Goal: Task Accomplishment & Management: Complete application form

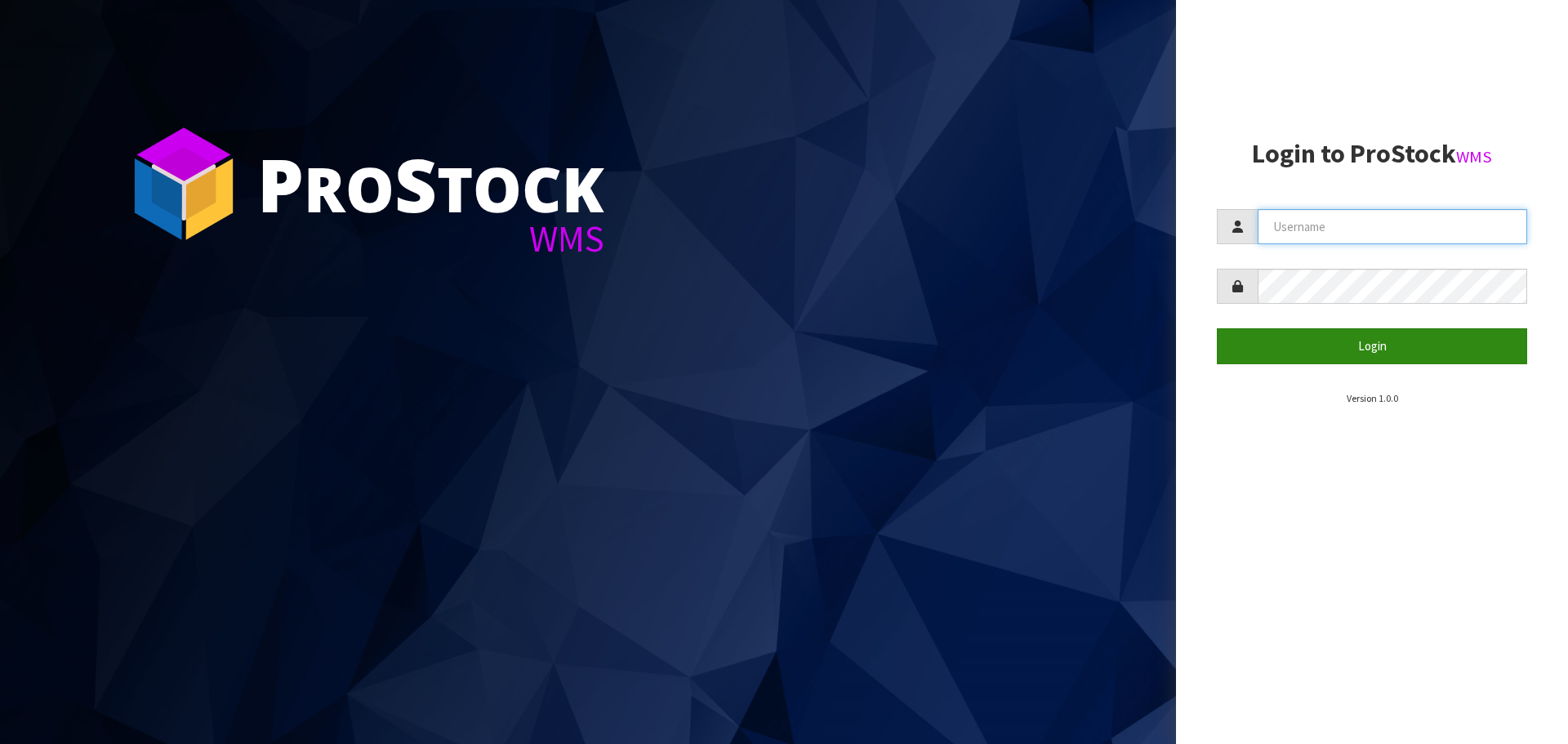
type input "[PERSON_NAME][EMAIL_ADDRESS][DOMAIN_NAME]"
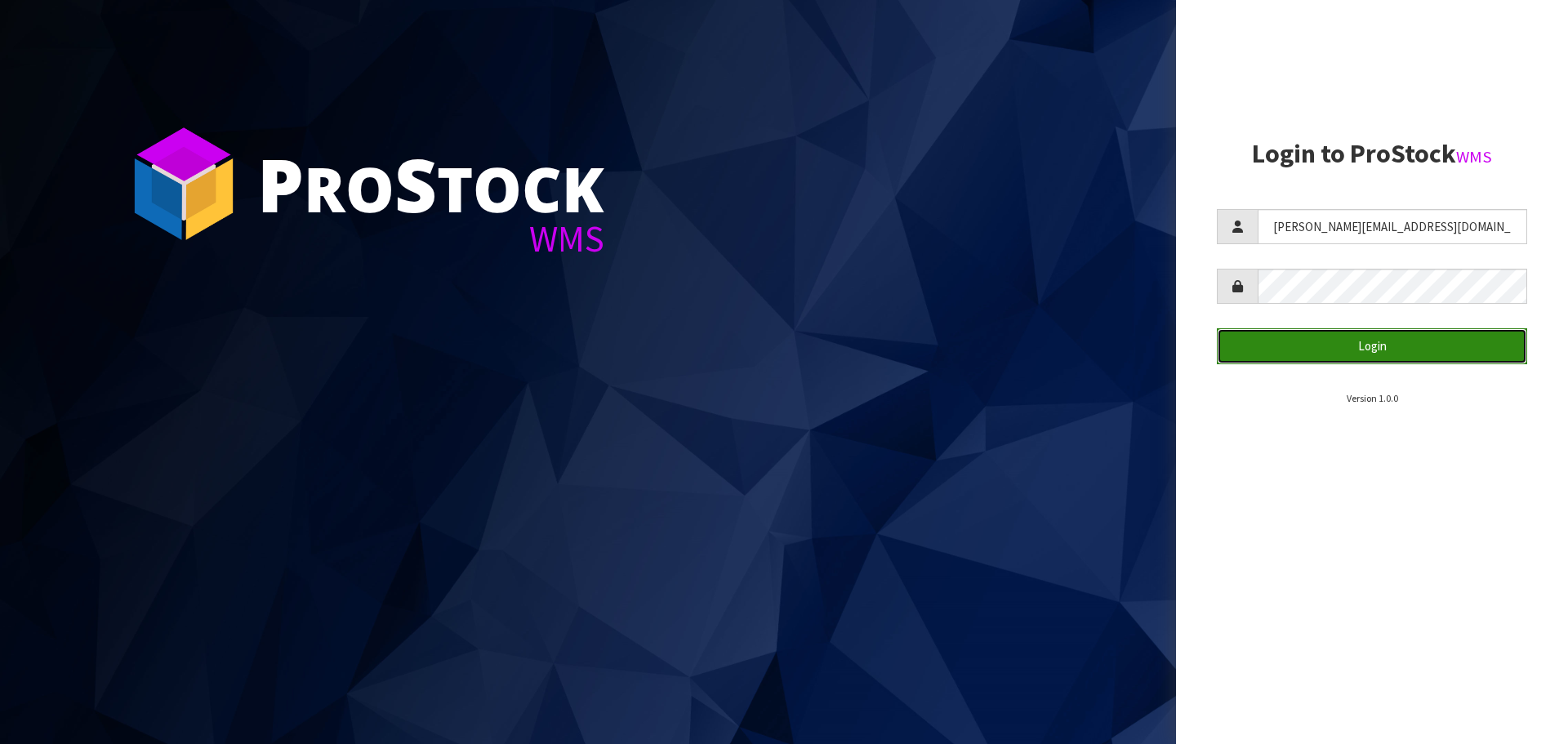
click at [1388, 350] on button "Login" at bounding box center [1372, 346] width 311 height 36
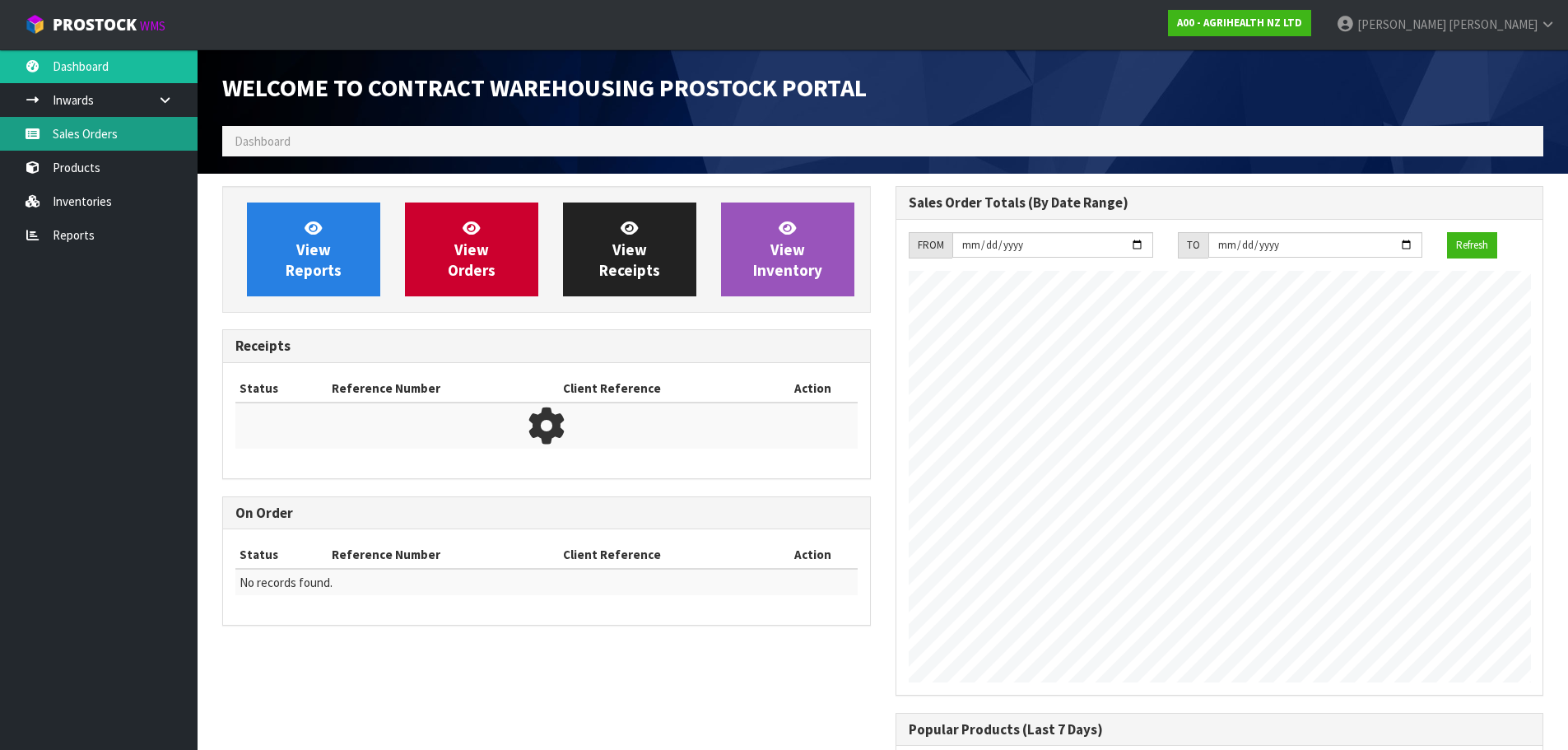
scroll to position [913, 673]
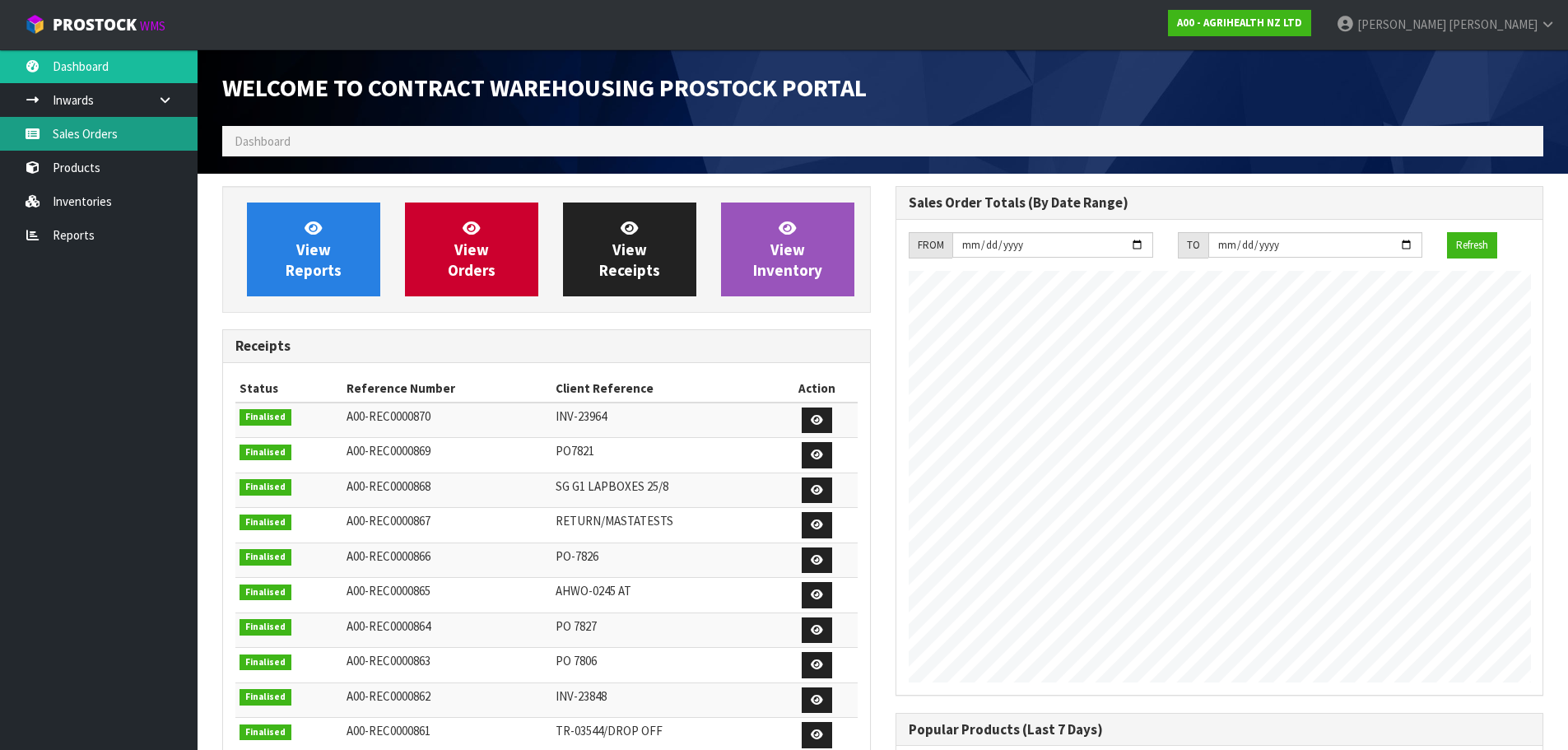
click at [101, 136] on link "Sales Orders" at bounding box center [99, 134] width 198 height 34
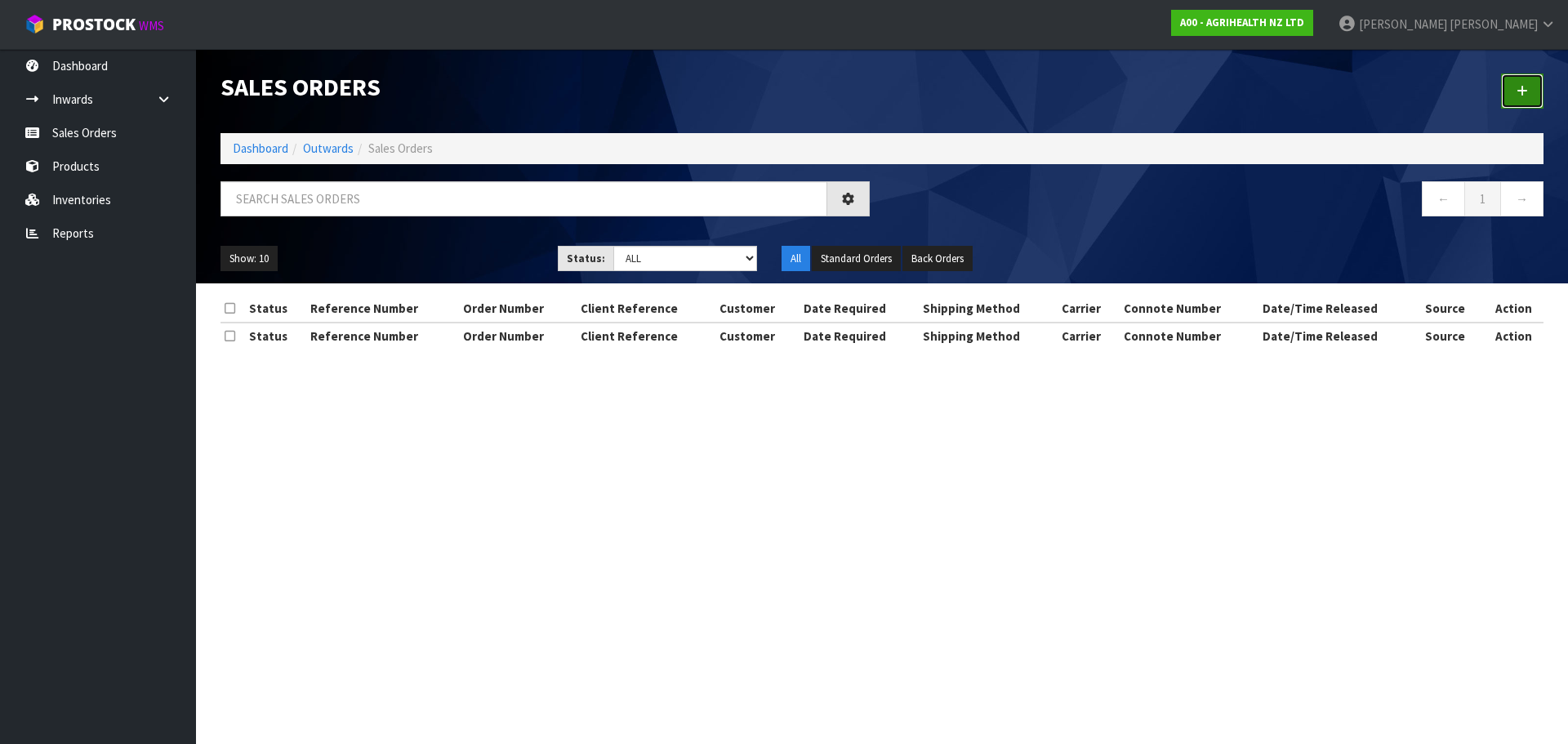
click at [1523, 81] on link at bounding box center [1522, 90] width 42 height 36
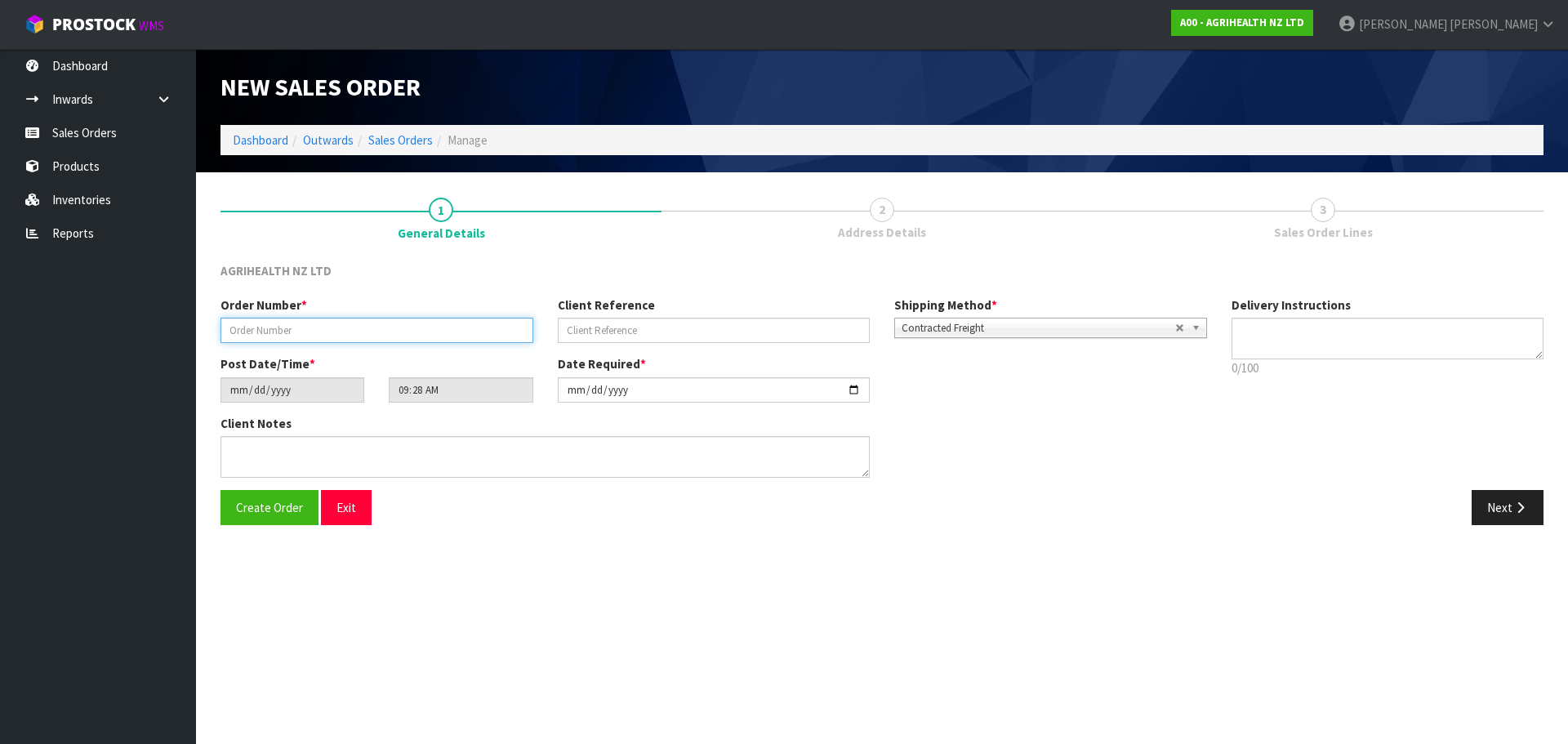
click at [484, 331] on input "text" at bounding box center [376, 330] width 312 height 25
type input "TR-03587"
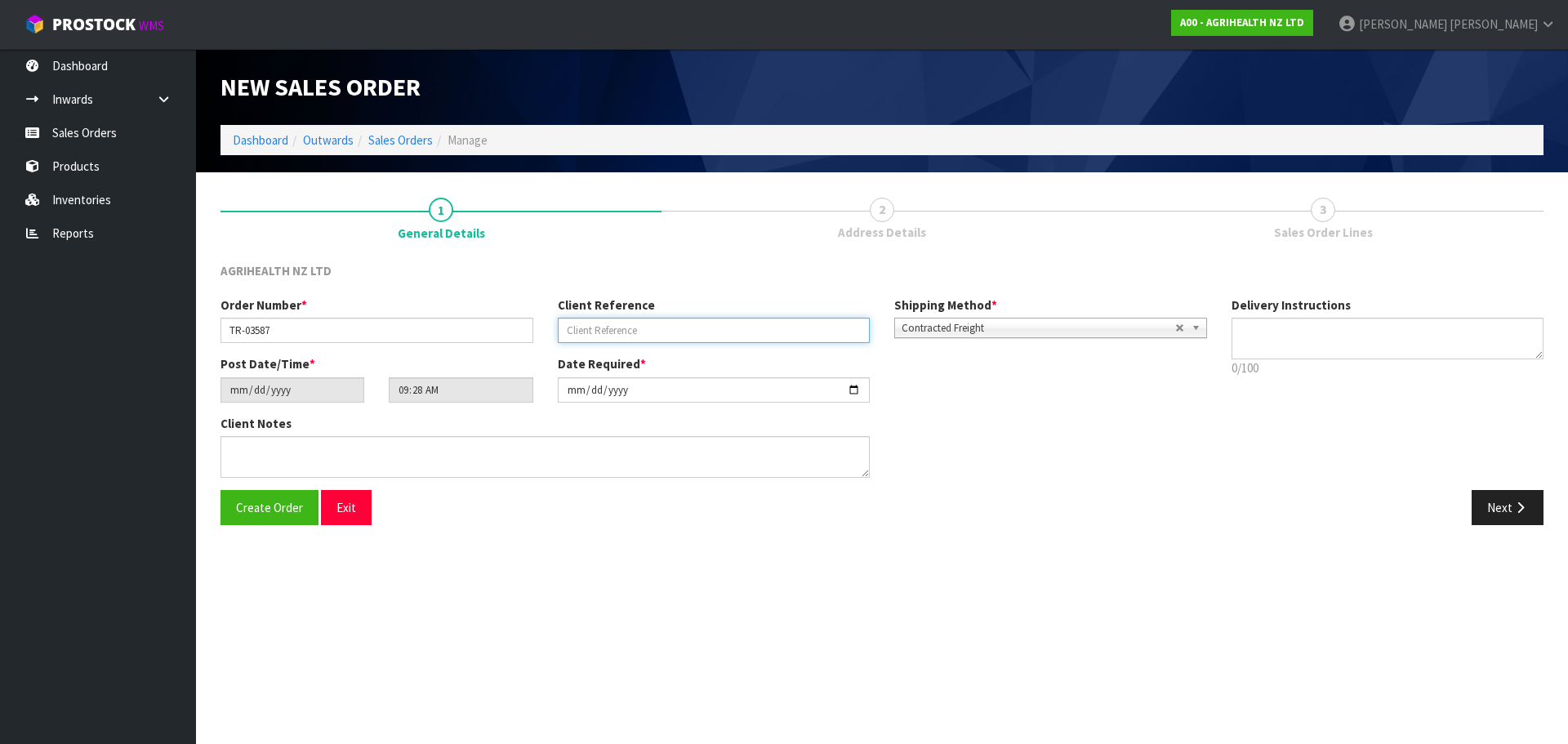
click at [600, 327] on input "text" at bounding box center [713, 330] width 312 height 25
type input "PICK UP 11AM"
click at [956, 329] on span "Contracted Freight" at bounding box center [1038, 328] width 274 height 19
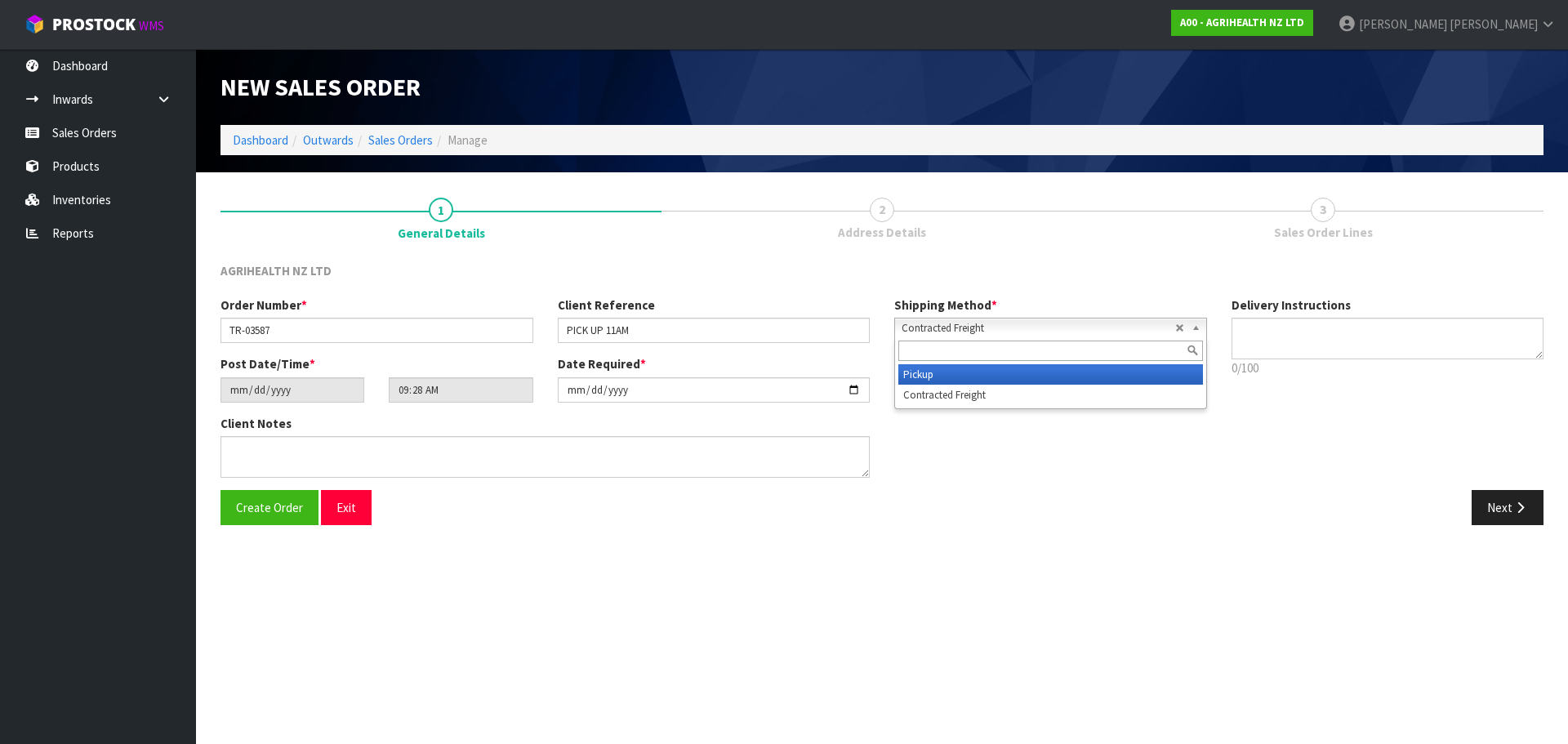
click at [955, 381] on li "Pickup" at bounding box center [1050, 374] width 305 height 20
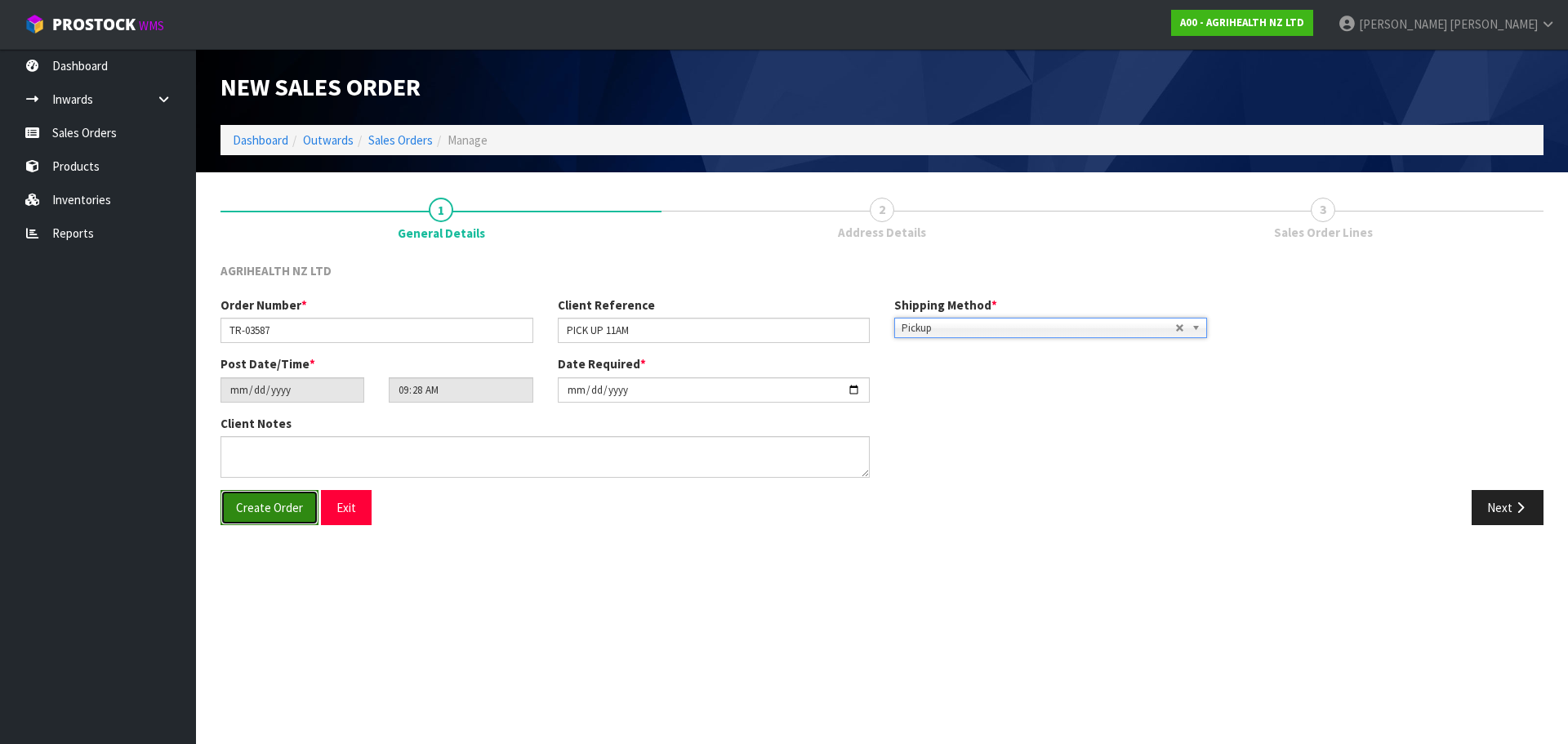
click at [290, 508] on span "Create Order" at bounding box center [270, 508] width 67 height 15
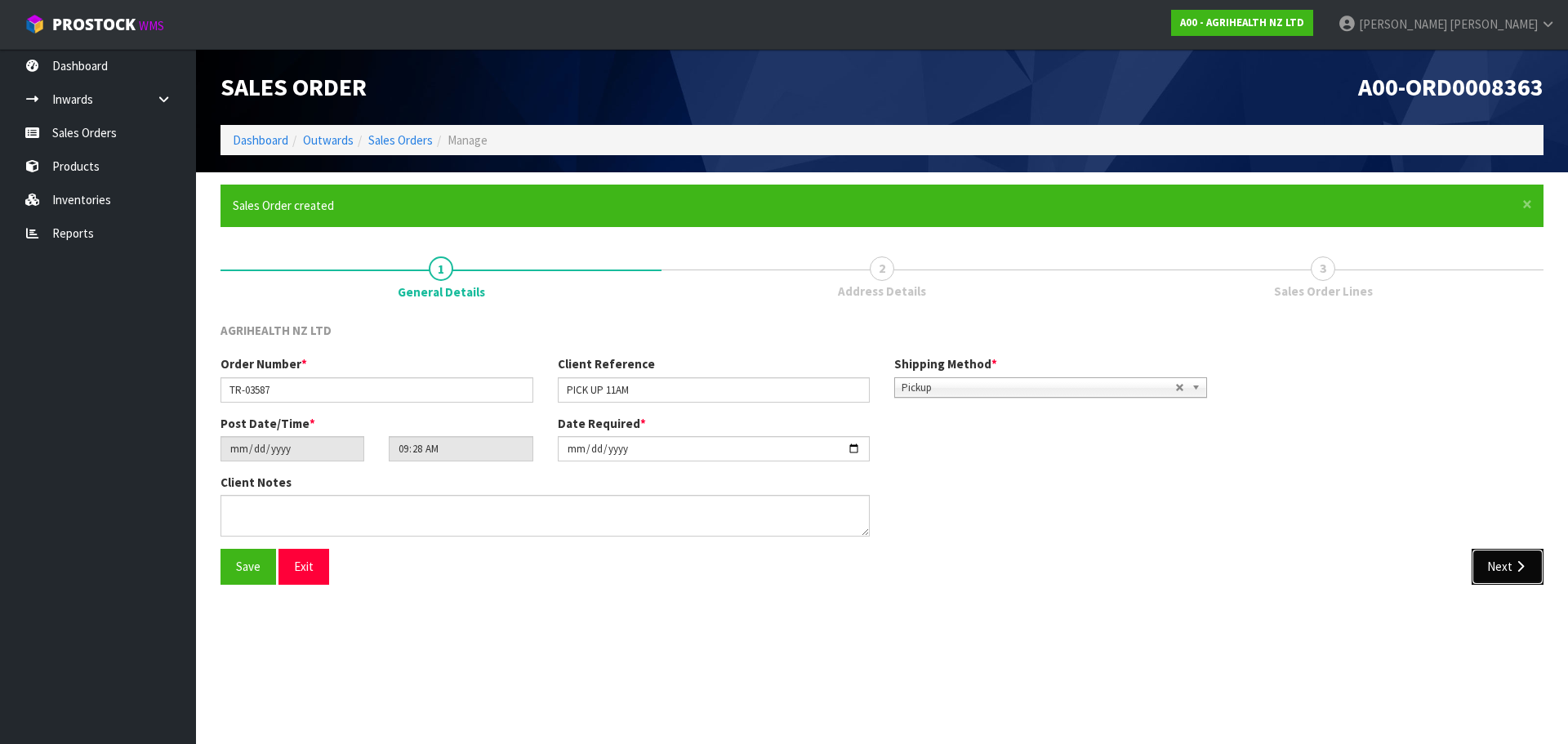
click at [1517, 564] on icon "button" at bounding box center [1520, 566] width 15 height 12
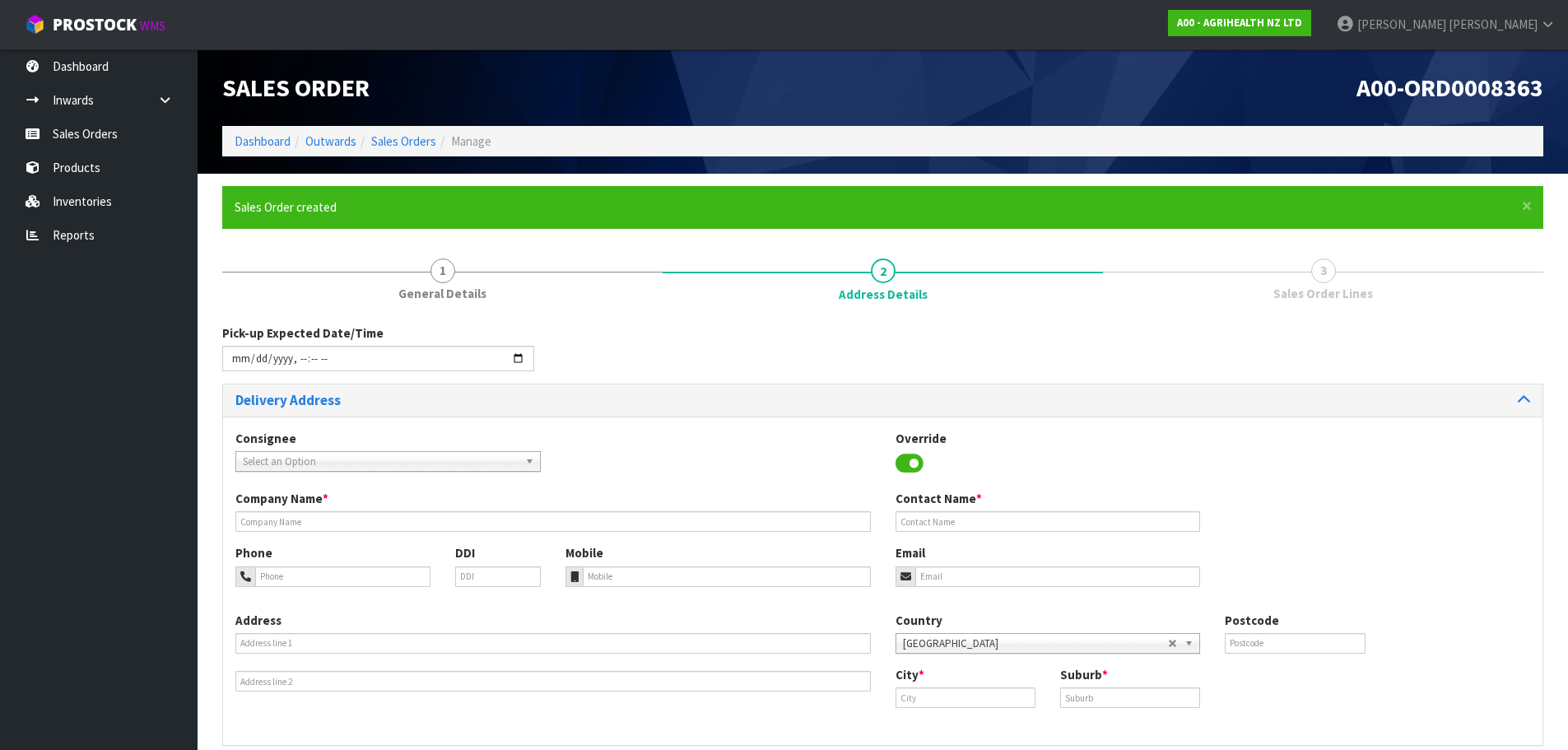
click at [314, 458] on span "Select an Option" at bounding box center [381, 461] width 276 height 19
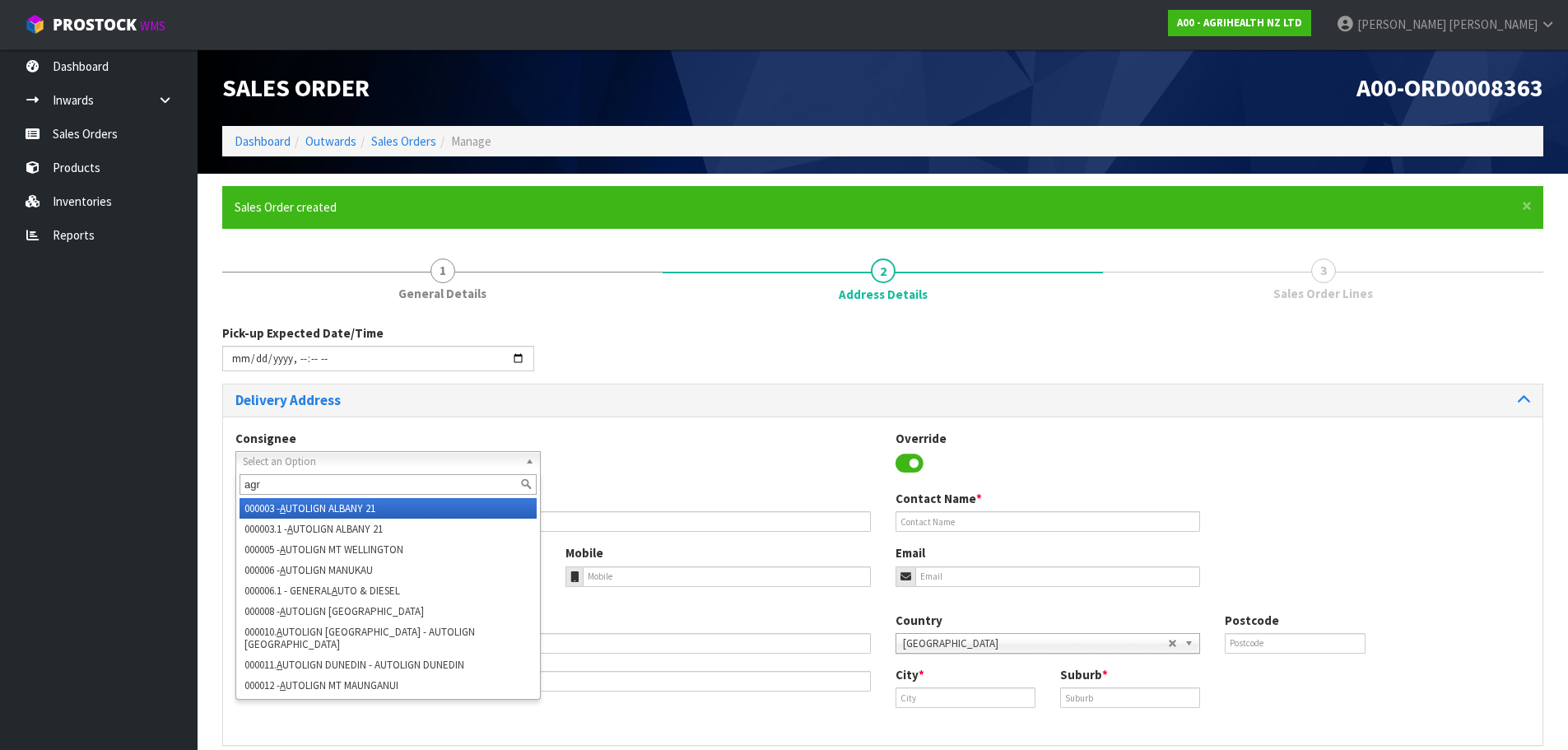
type input "agri"
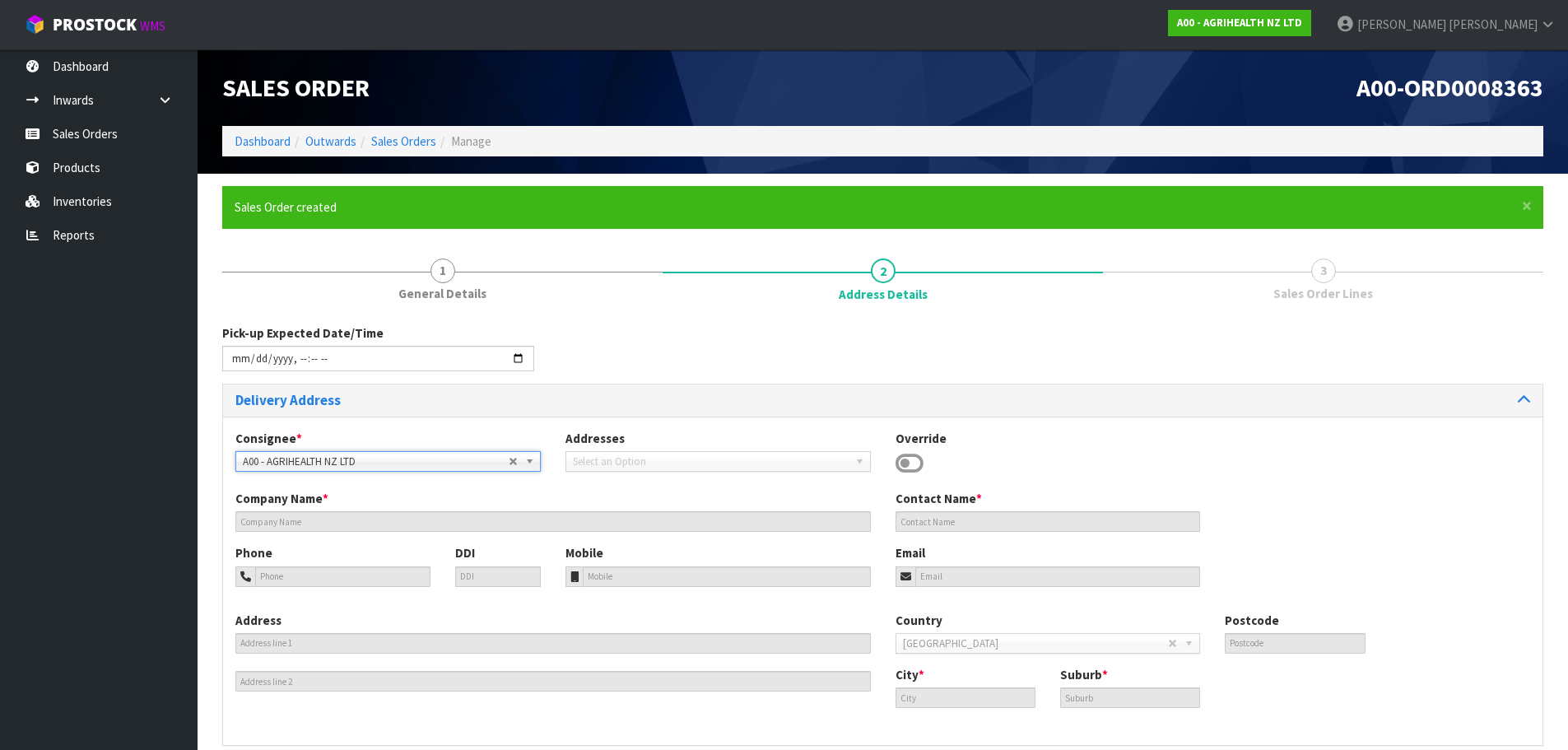
type input "AGRIHEALTH NZ LTD"
type input "[PHONE_NUMBER]"
type input "[EMAIL_ADDRESS][DOMAIN_NAME]"
type input "LEVEL [STREET_ADDRESS]"
type input "1010"
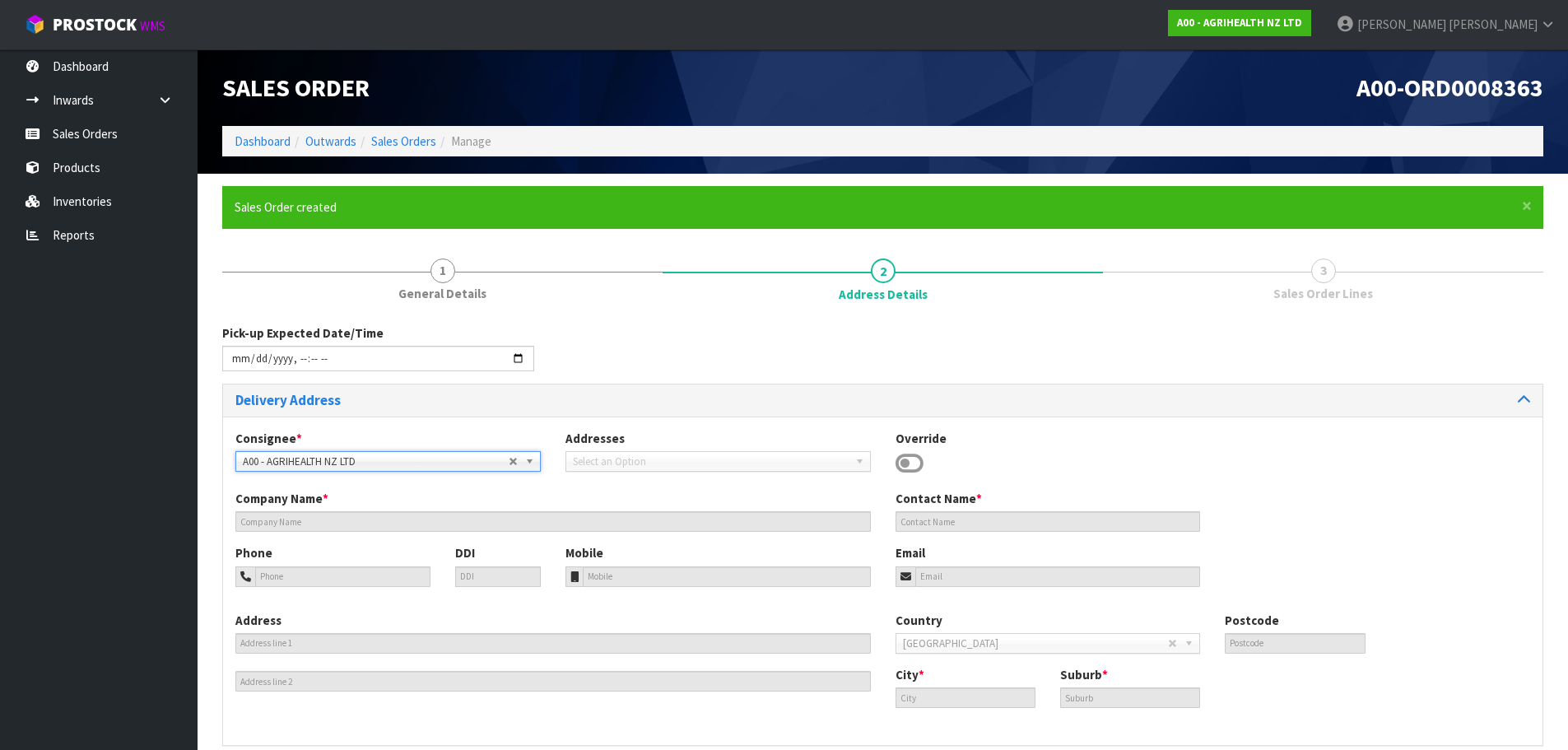
type input "AKL"
type input "GRAFTON"
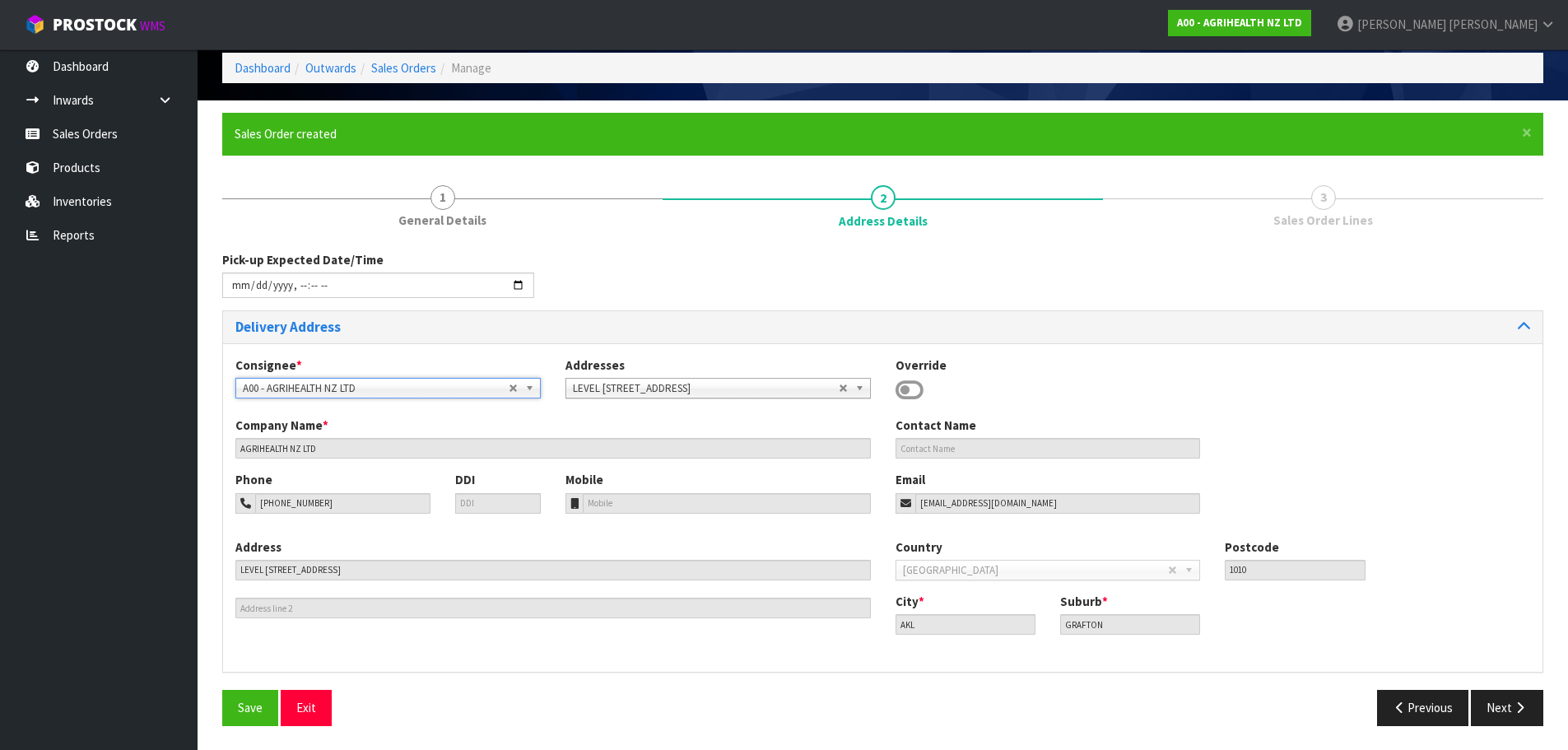
scroll to position [74, 0]
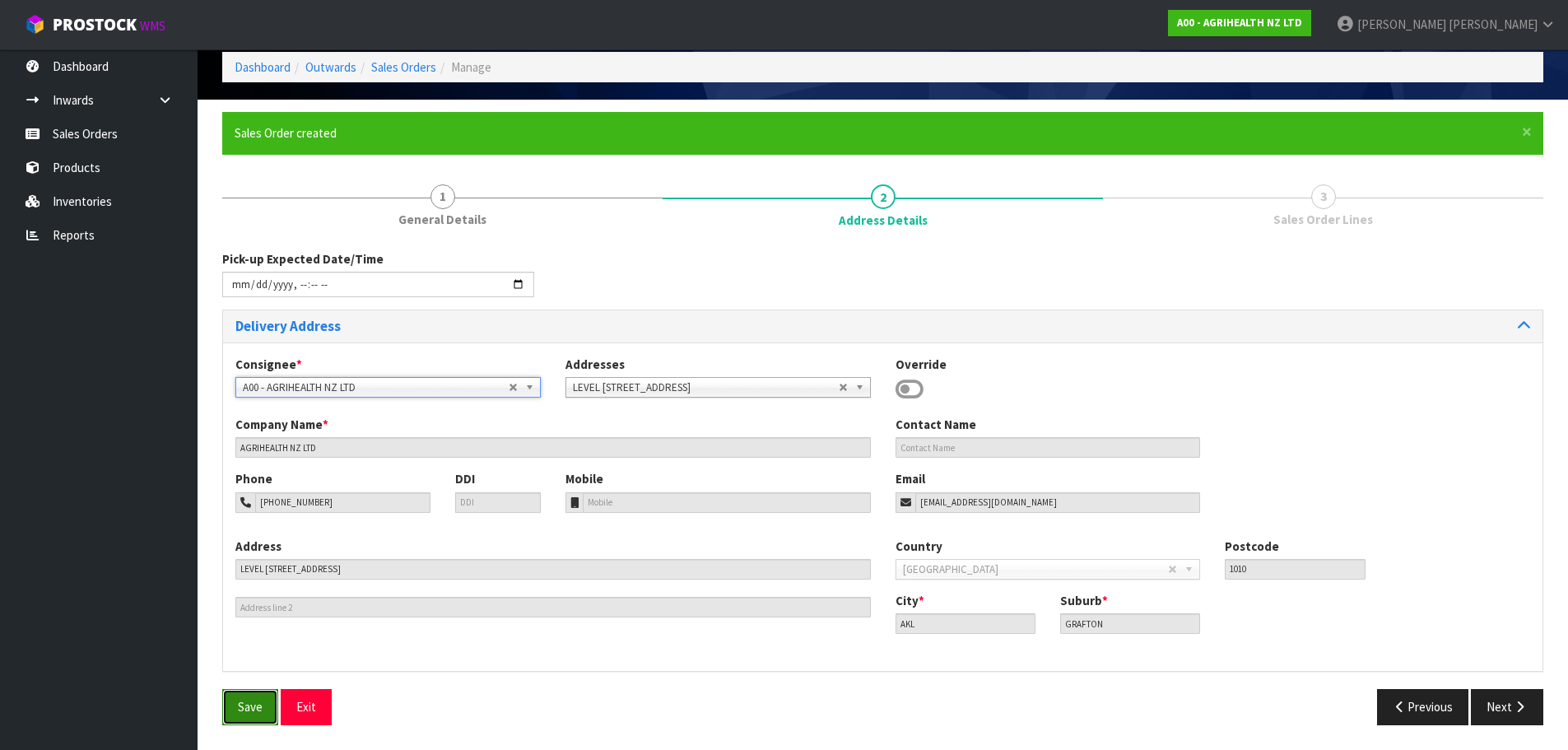
click at [259, 703] on span "Save" at bounding box center [250, 706] width 24 height 16
click at [1506, 711] on button "Next" at bounding box center [1507, 706] width 73 height 36
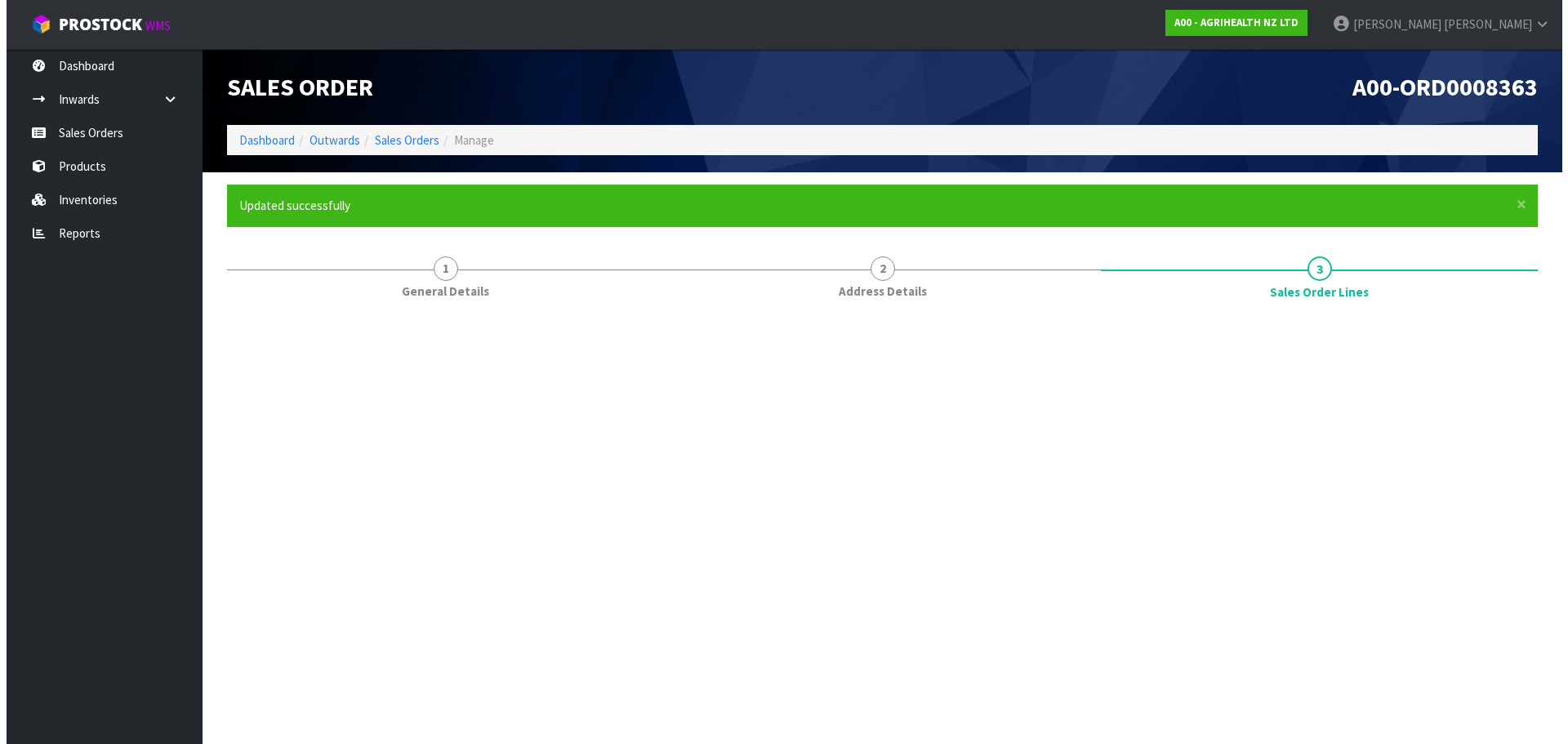
scroll to position [0, 0]
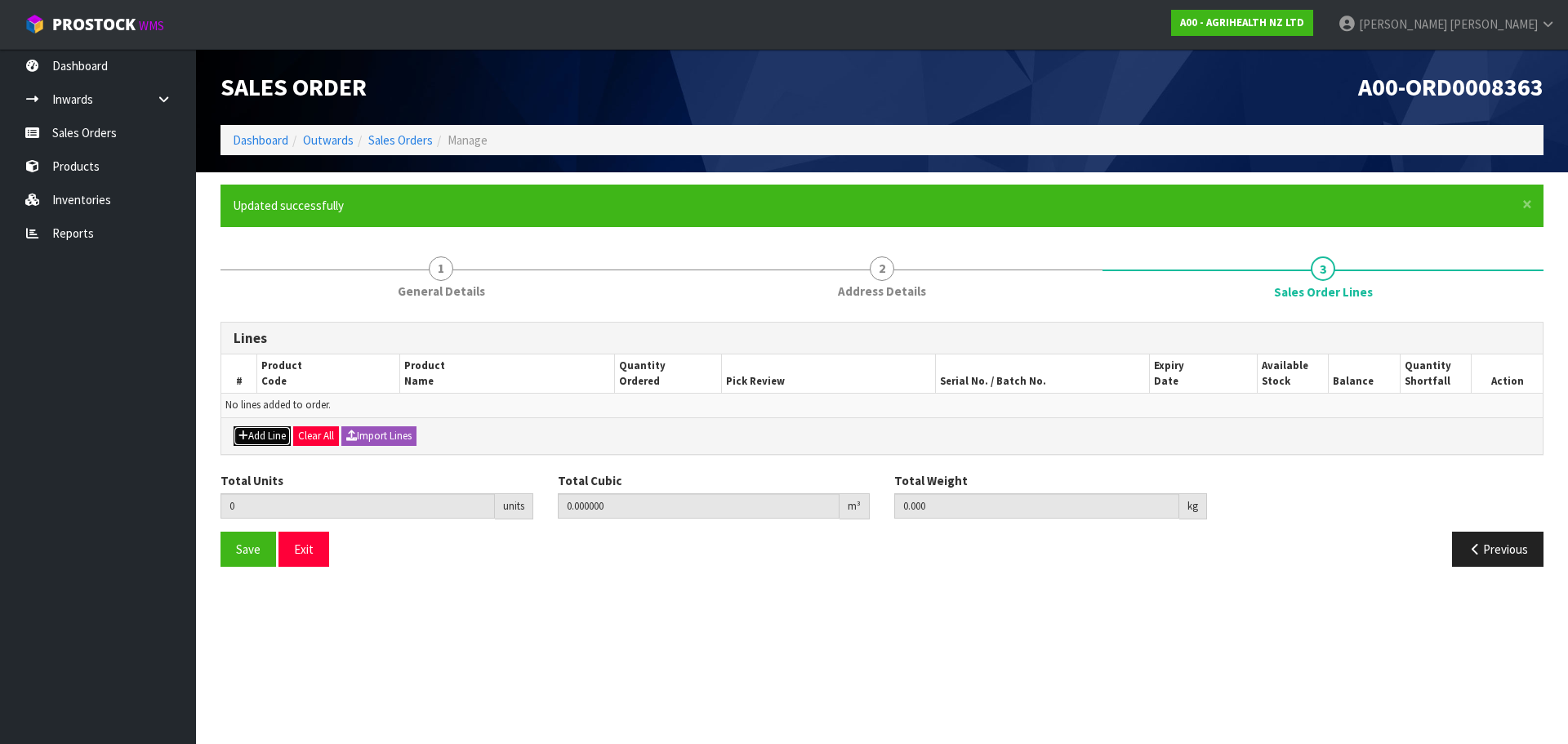
click at [271, 444] on button "Add Line" at bounding box center [261, 435] width 57 height 19
type input "0"
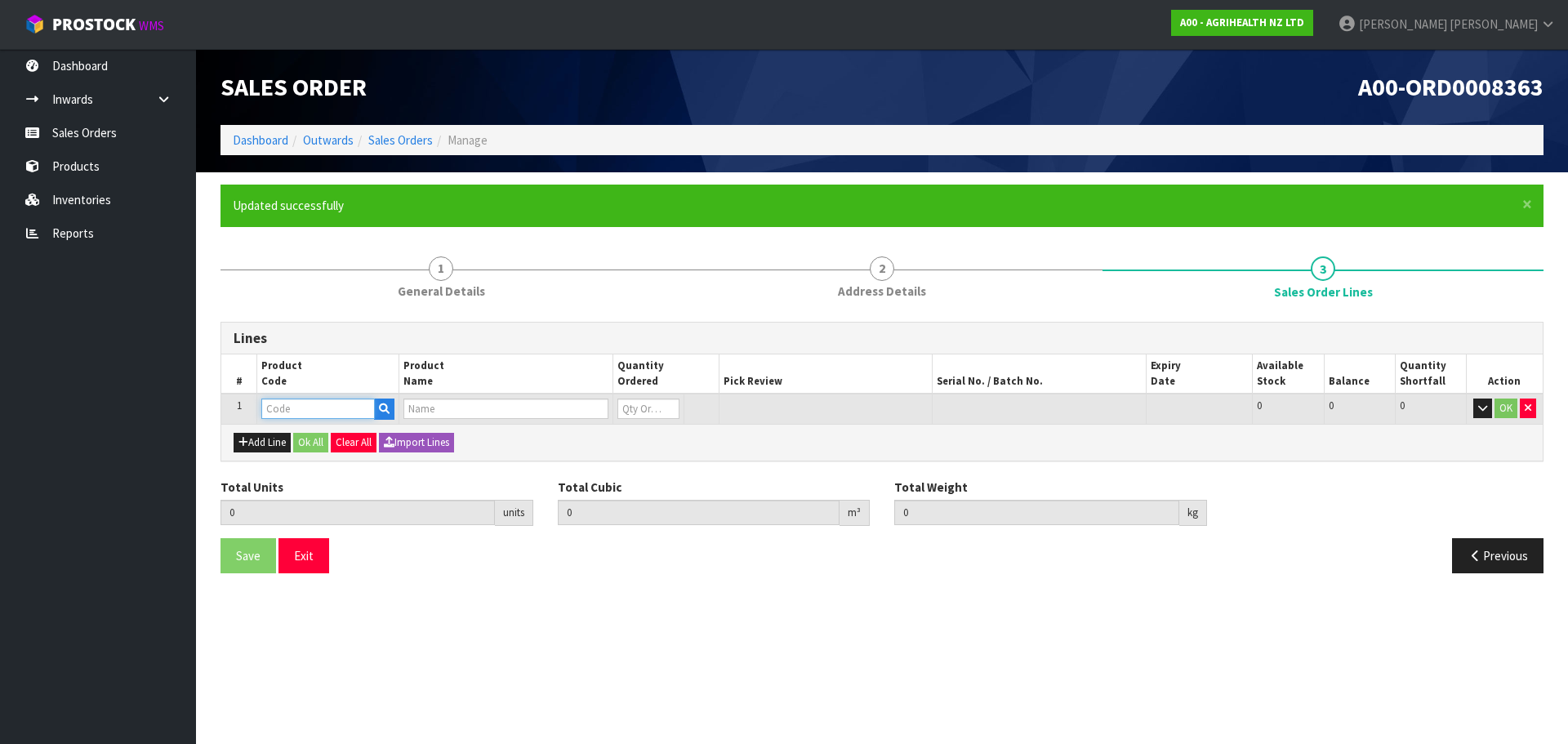
click at [296, 399] on input "text" at bounding box center [318, 409] width 113 height 20
type input "9470"
type input "0.000000"
type input "0.000"
type input "SMALL CHILLY BIN"
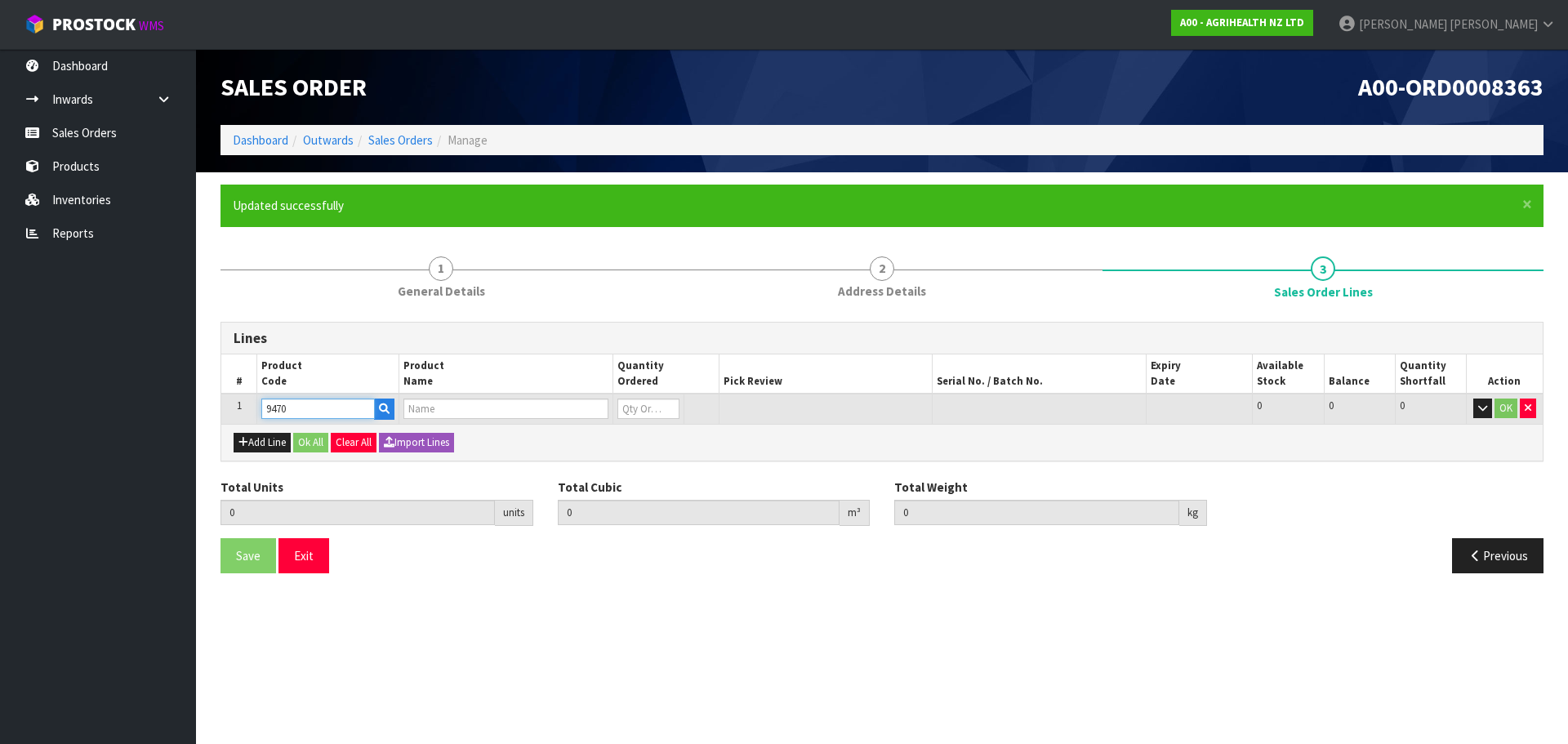
type input "0"
type input "9470"
type input "3"
type input "0.083076"
type input "0.75"
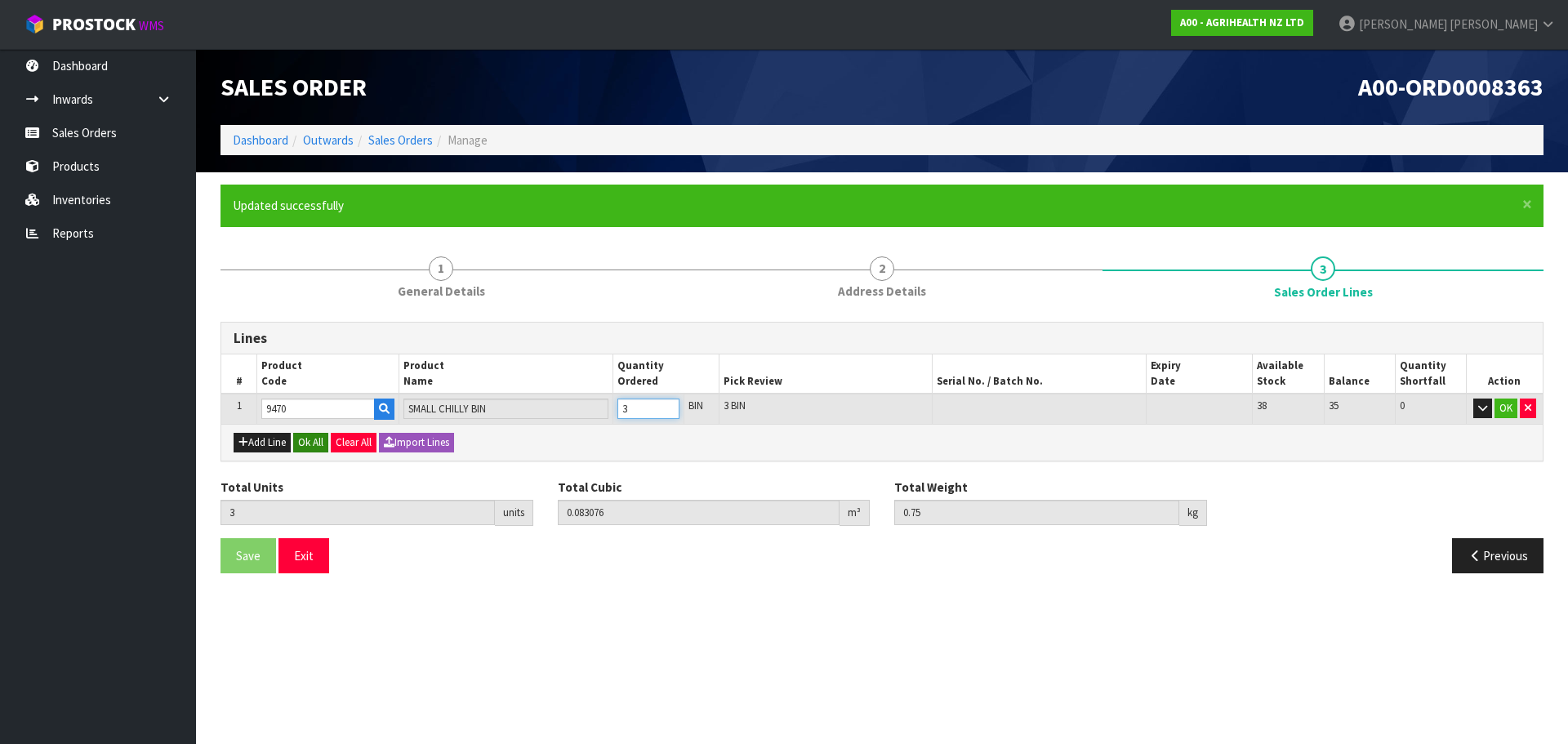
type input "3"
click at [308, 442] on button "Ok All" at bounding box center [311, 442] width 36 height 19
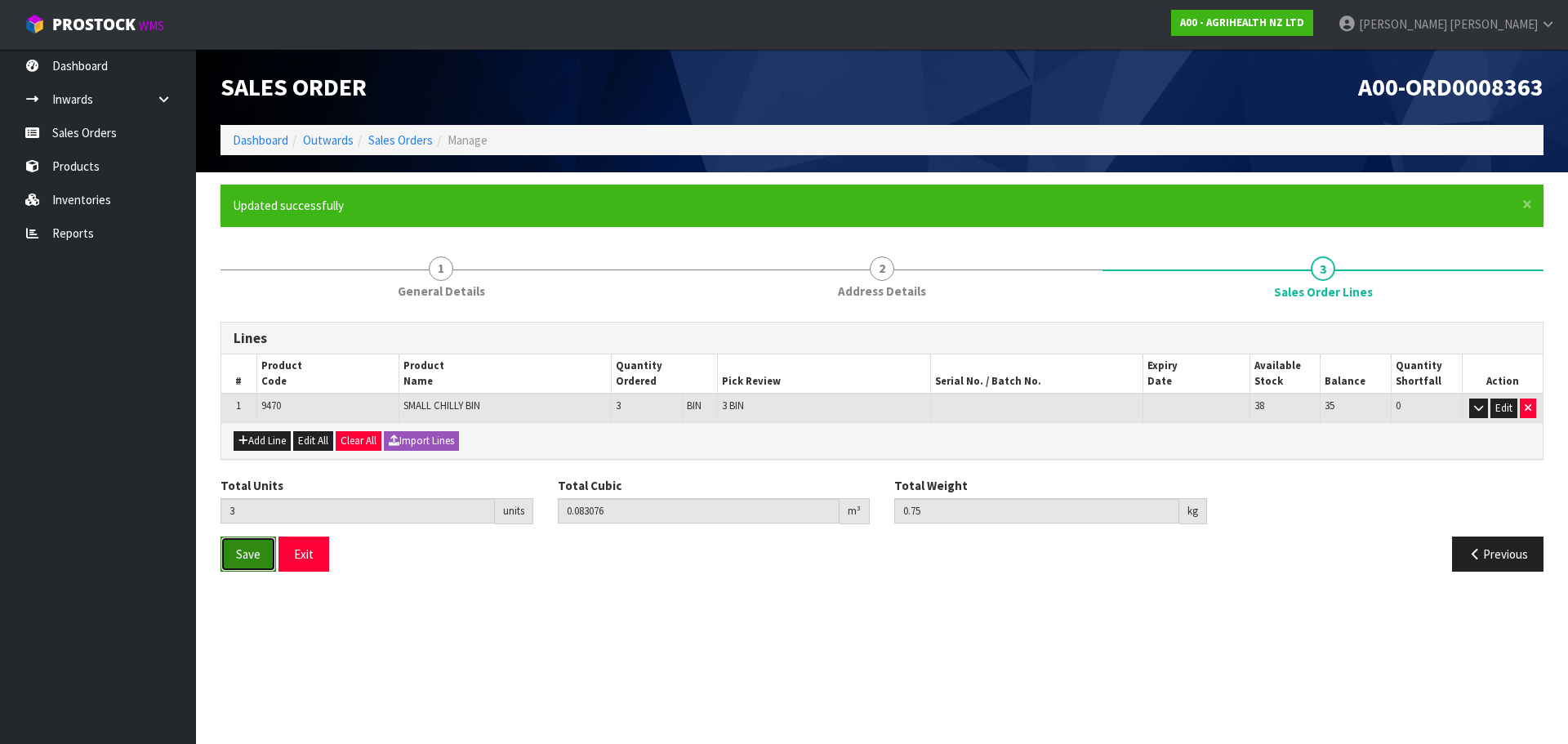
click at [254, 552] on span "Save" at bounding box center [248, 554] width 24 height 15
click at [247, 436] on icon "button" at bounding box center [243, 440] width 10 height 11
type input "0"
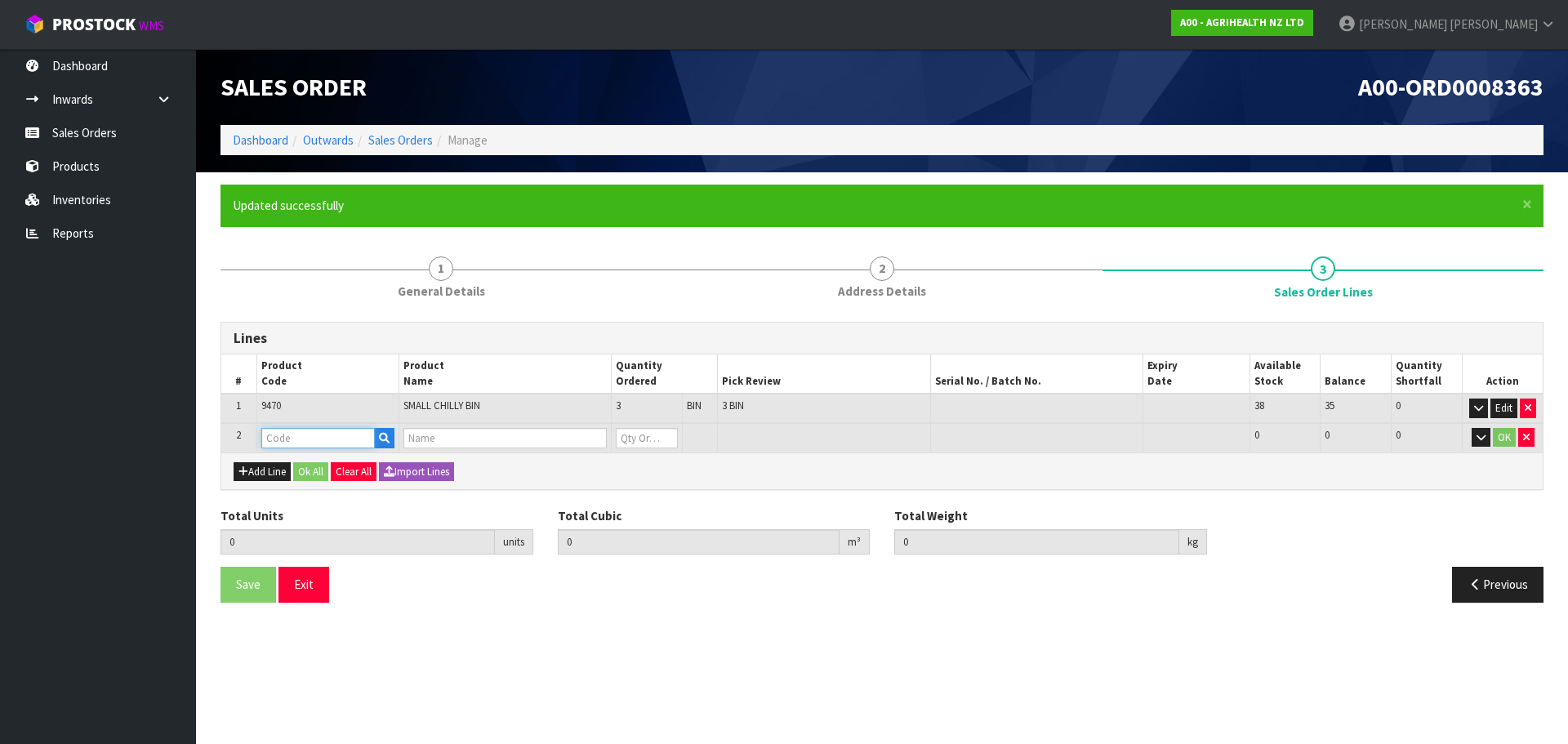
click at [314, 446] on input "text" at bounding box center [318, 437] width 113 height 20
type input "CARTON"
type input "3"
type input "0.083076"
type input "0.75"
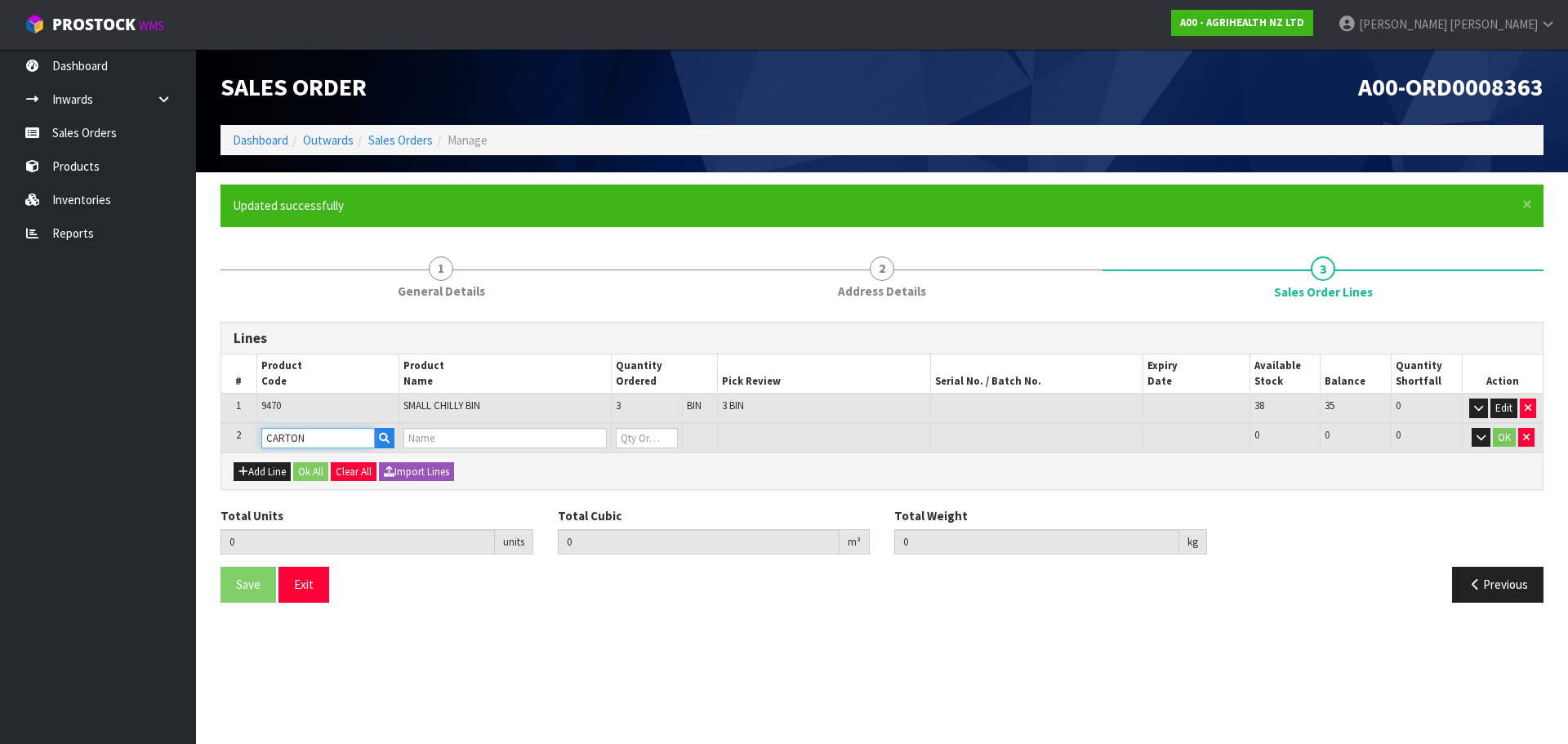
type input "CARTON FOR [PERSON_NAME] PICK UP"
type input "0"
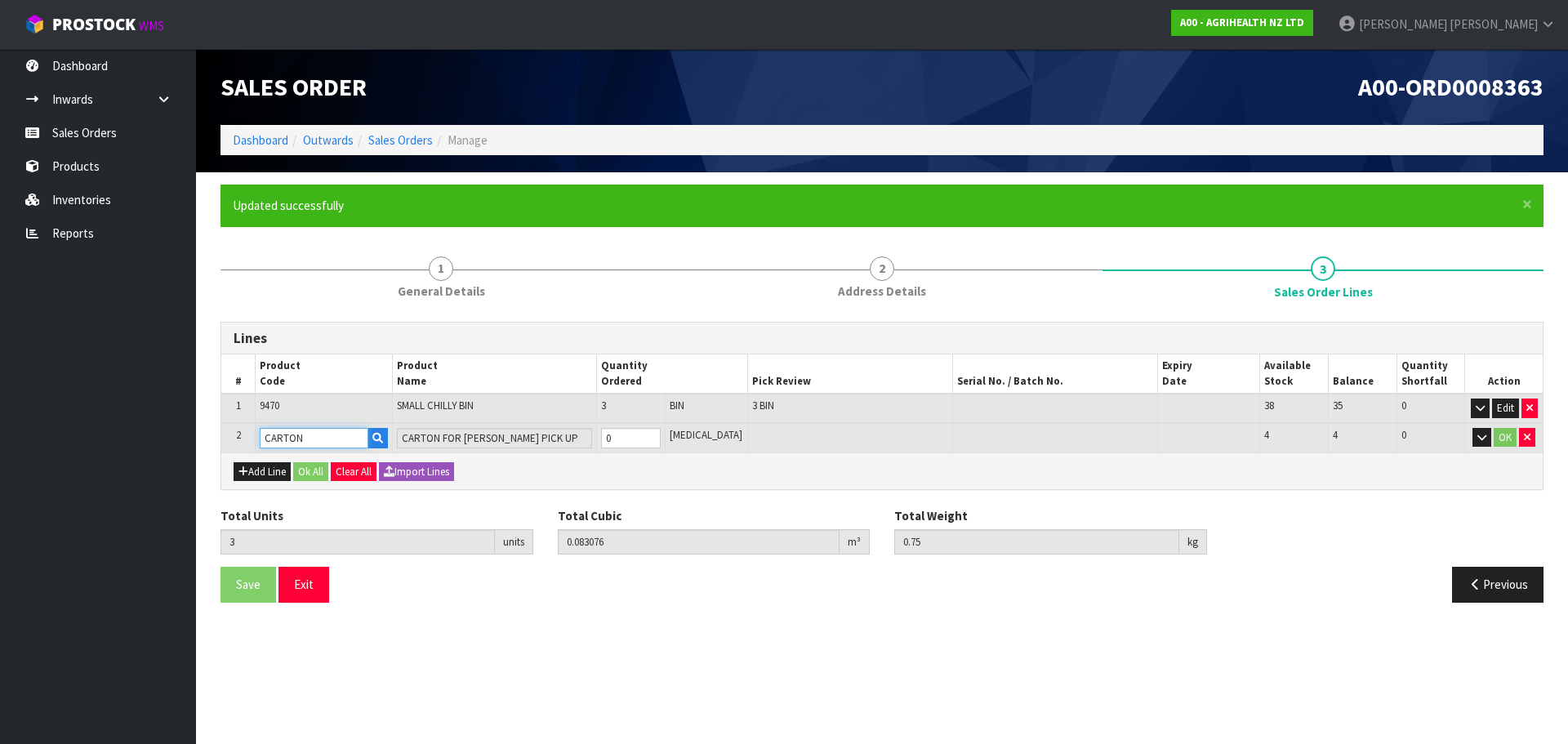
type input "CARTON"
type input "7"
type input "0.332676"
type input "34.15"
type input "4"
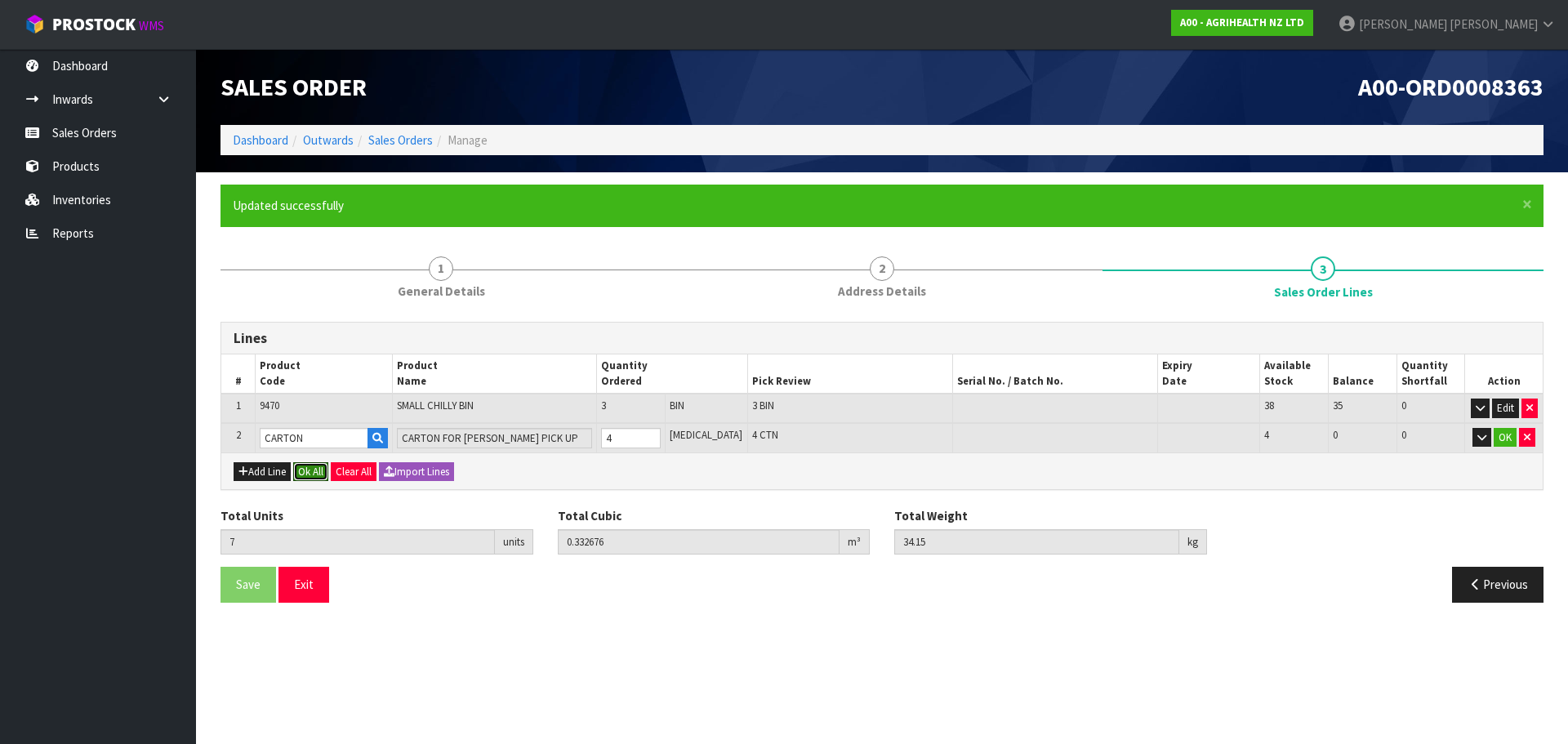
click at [317, 476] on button "Ok All" at bounding box center [311, 472] width 36 height 19
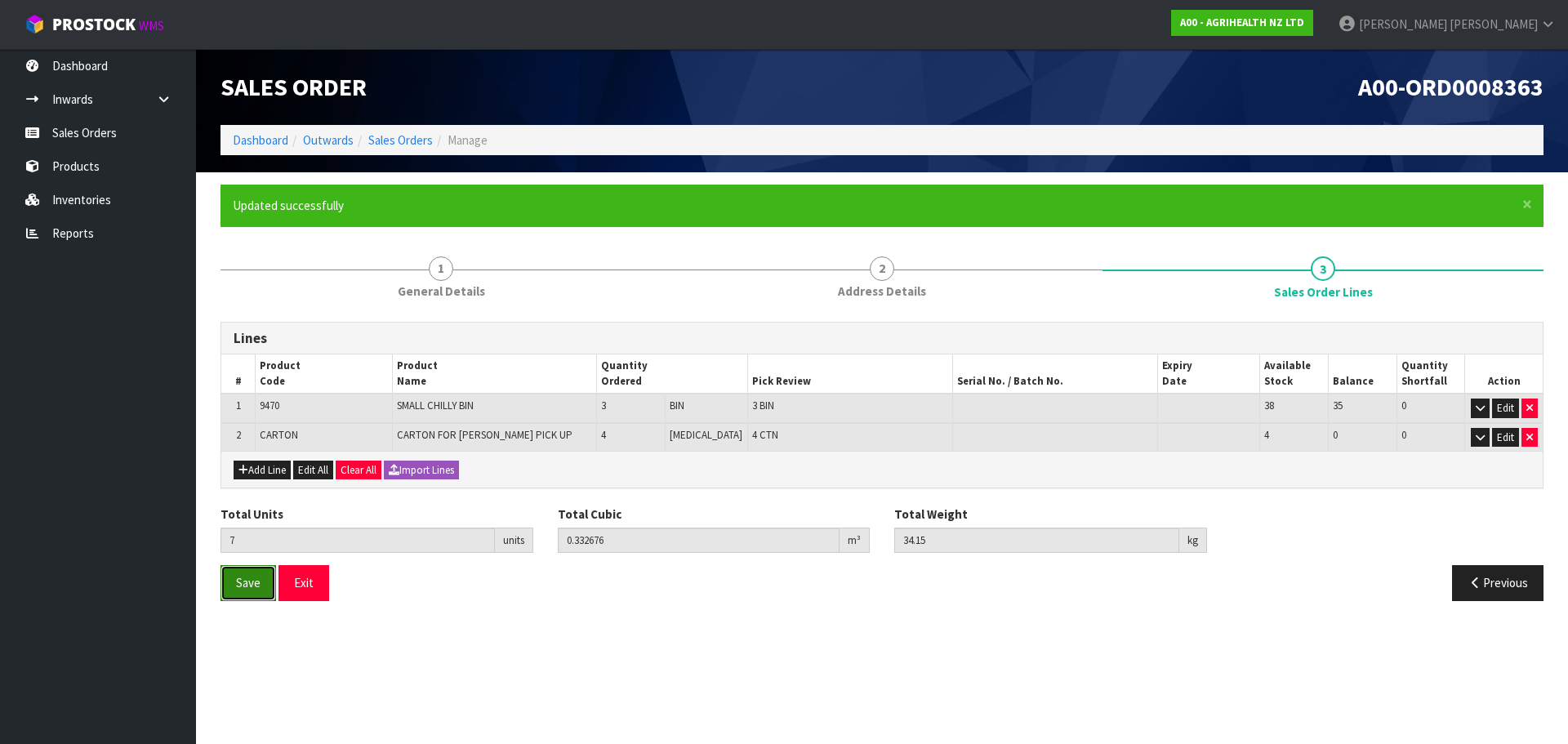
click at [258, 578] on span "Save" at bounding box center [248, 583] width 24 height 15
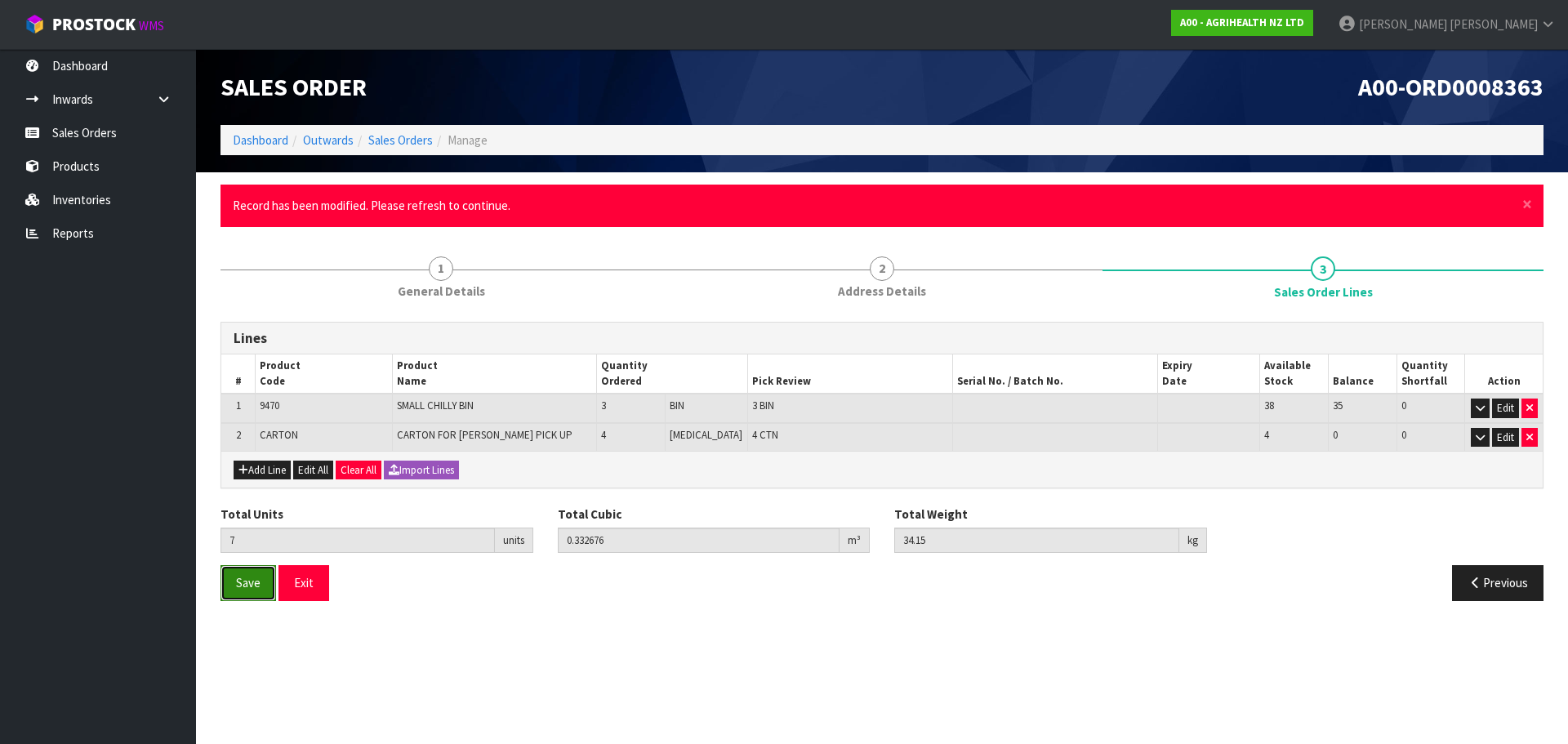
click at [247, 585] on span "Save" at bounding box center [248, 583] width 24 height 15
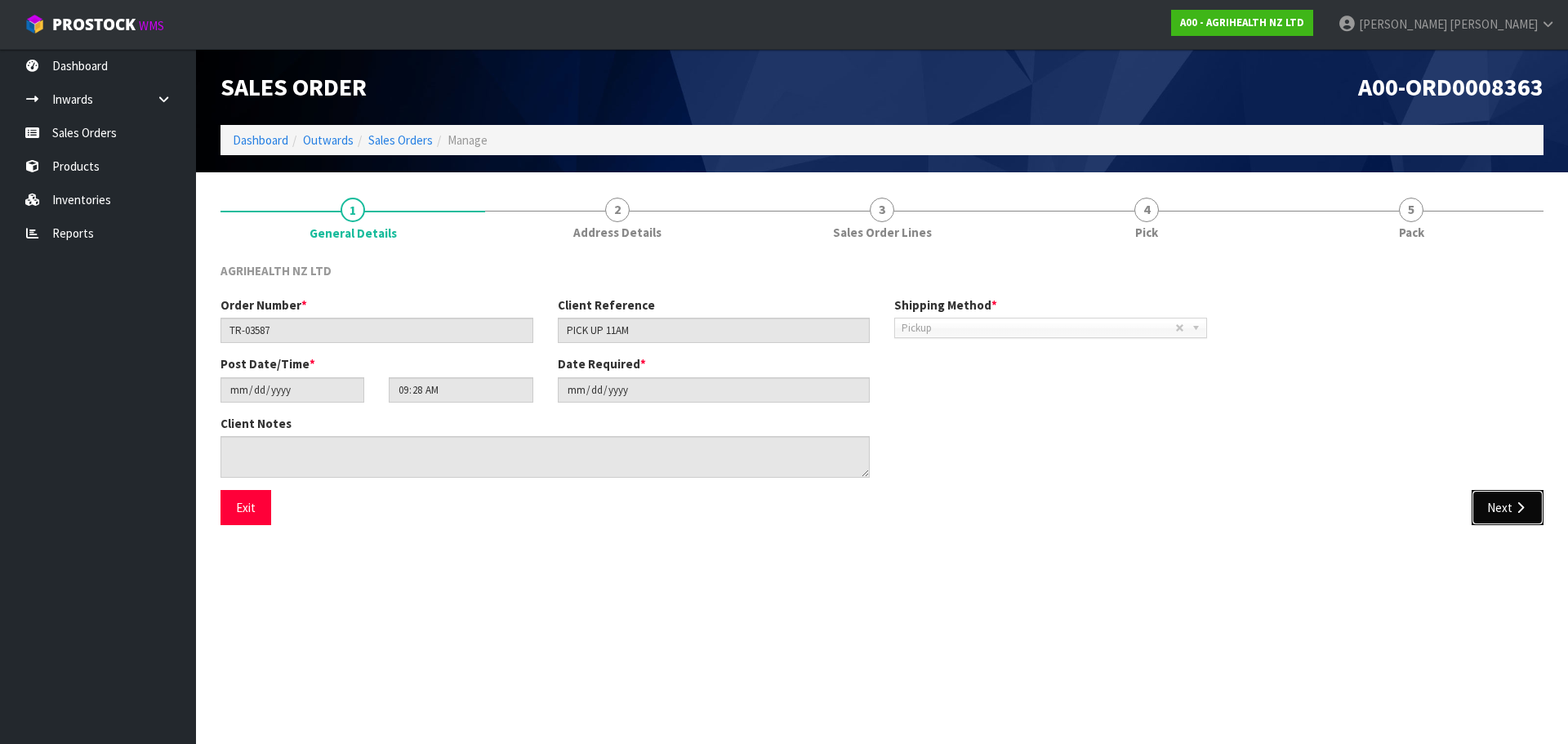
click at [1529, 508] on button "Next" at bounding box center [1507, 508] width 72 height 36
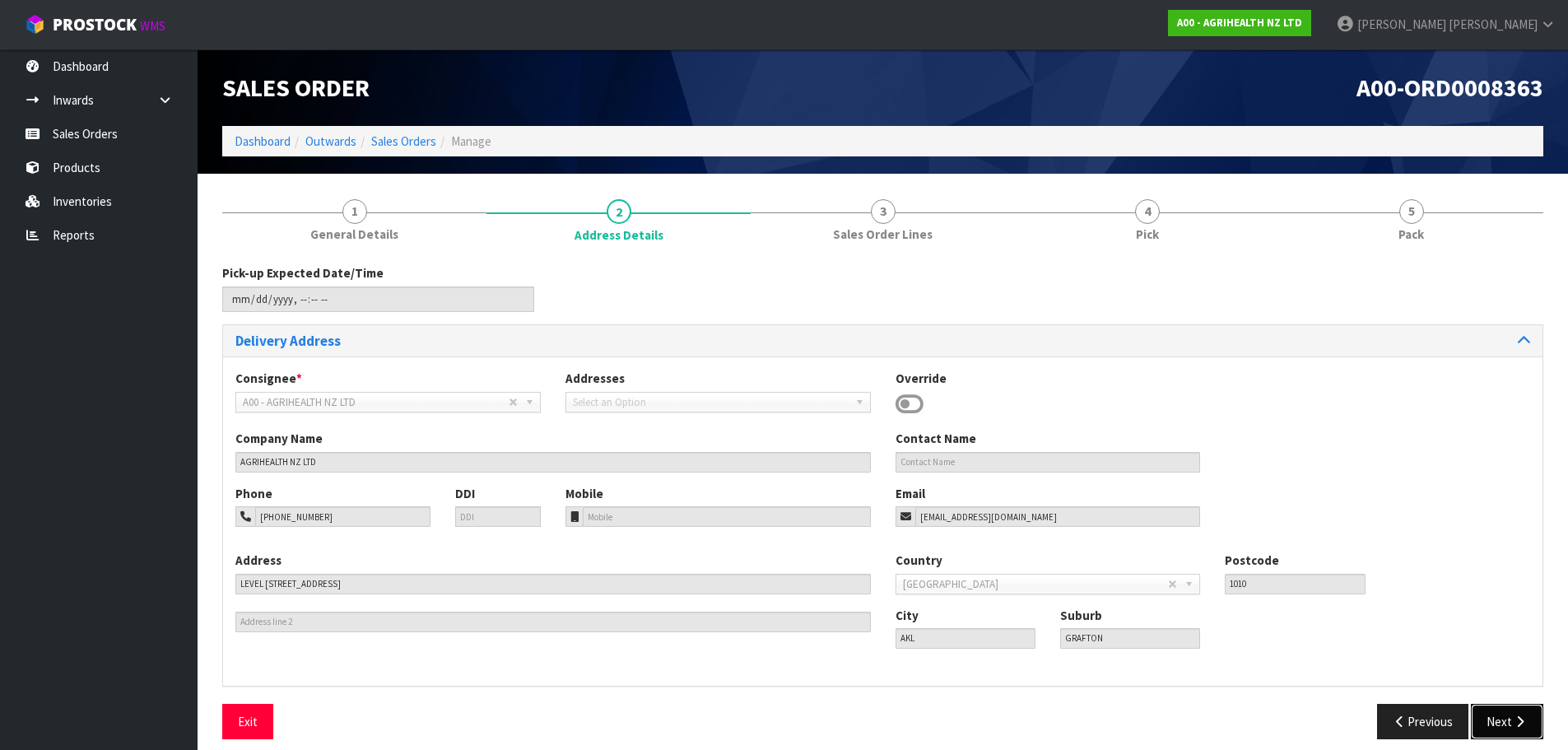
click at [1514, 722] on icon "button" at bounding box center [1521, 721] width 16 height 13
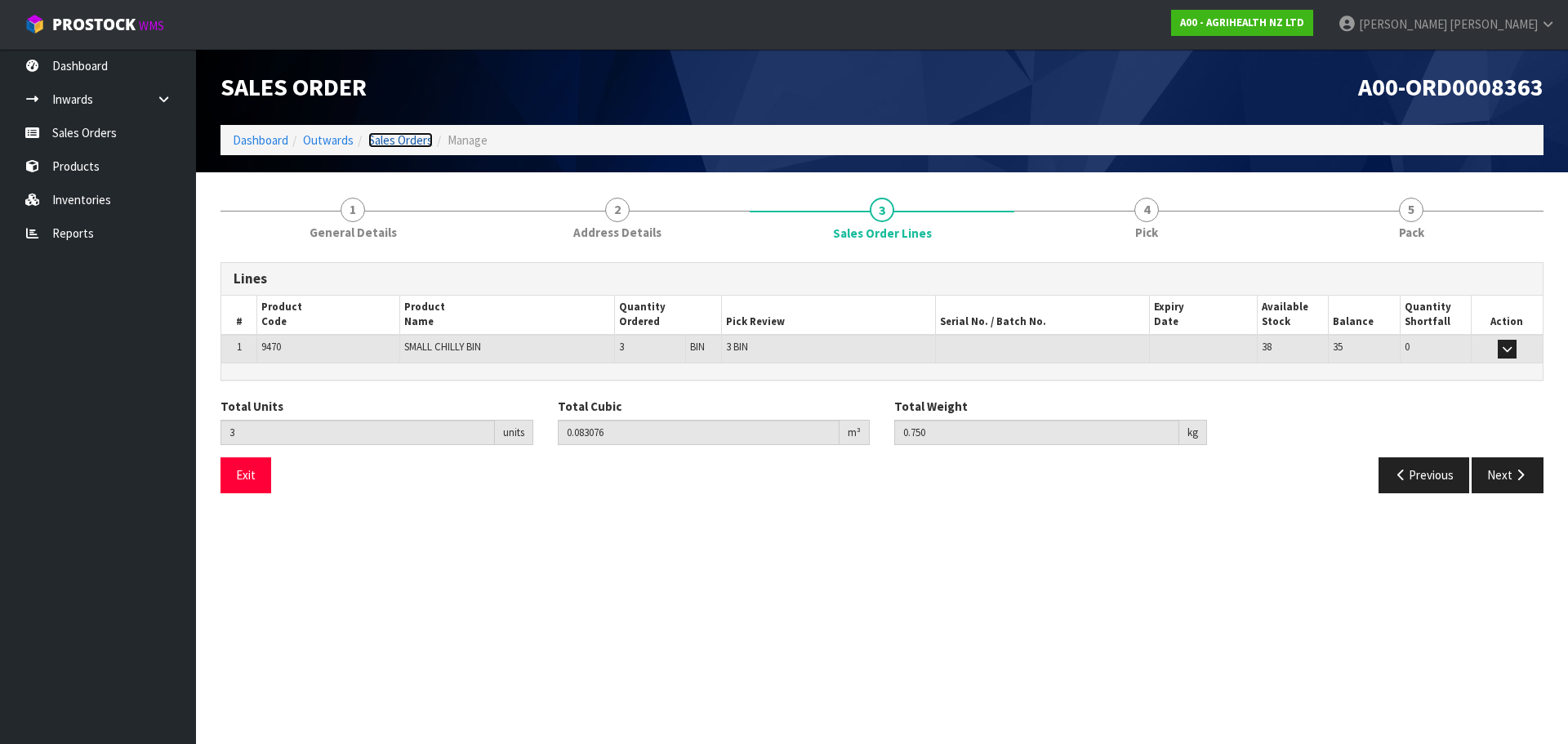
drag, startPoint x: 382, startPoint y: 136, endPoint x: 397, endPoint y: 134, distance: 15.1
click at [382, 135] on link "Sales Orders" at bounding box center [400, 140] width 64 height 15
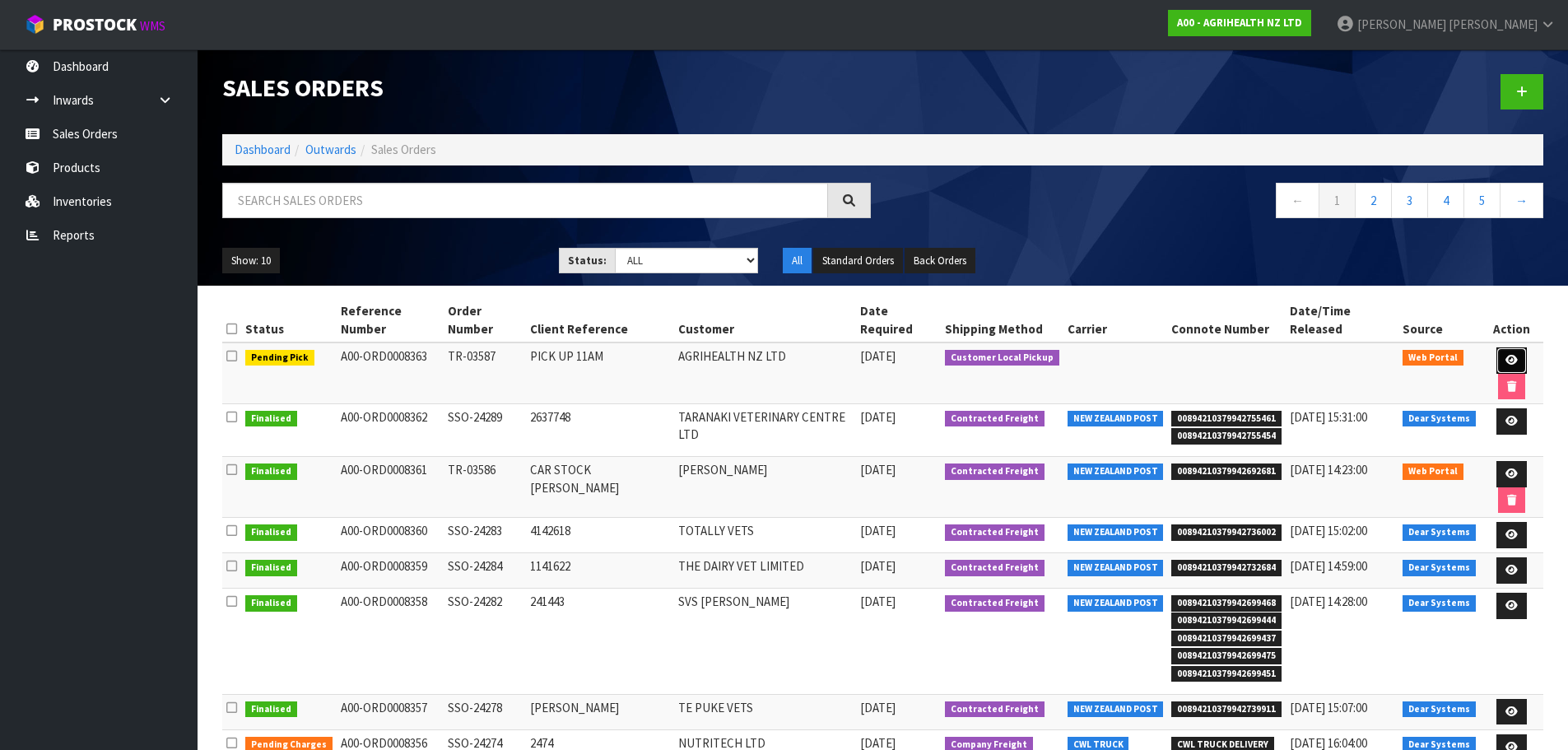
click at [1496, 347] on link at bounding box center [1511, 359] width 30 height 26
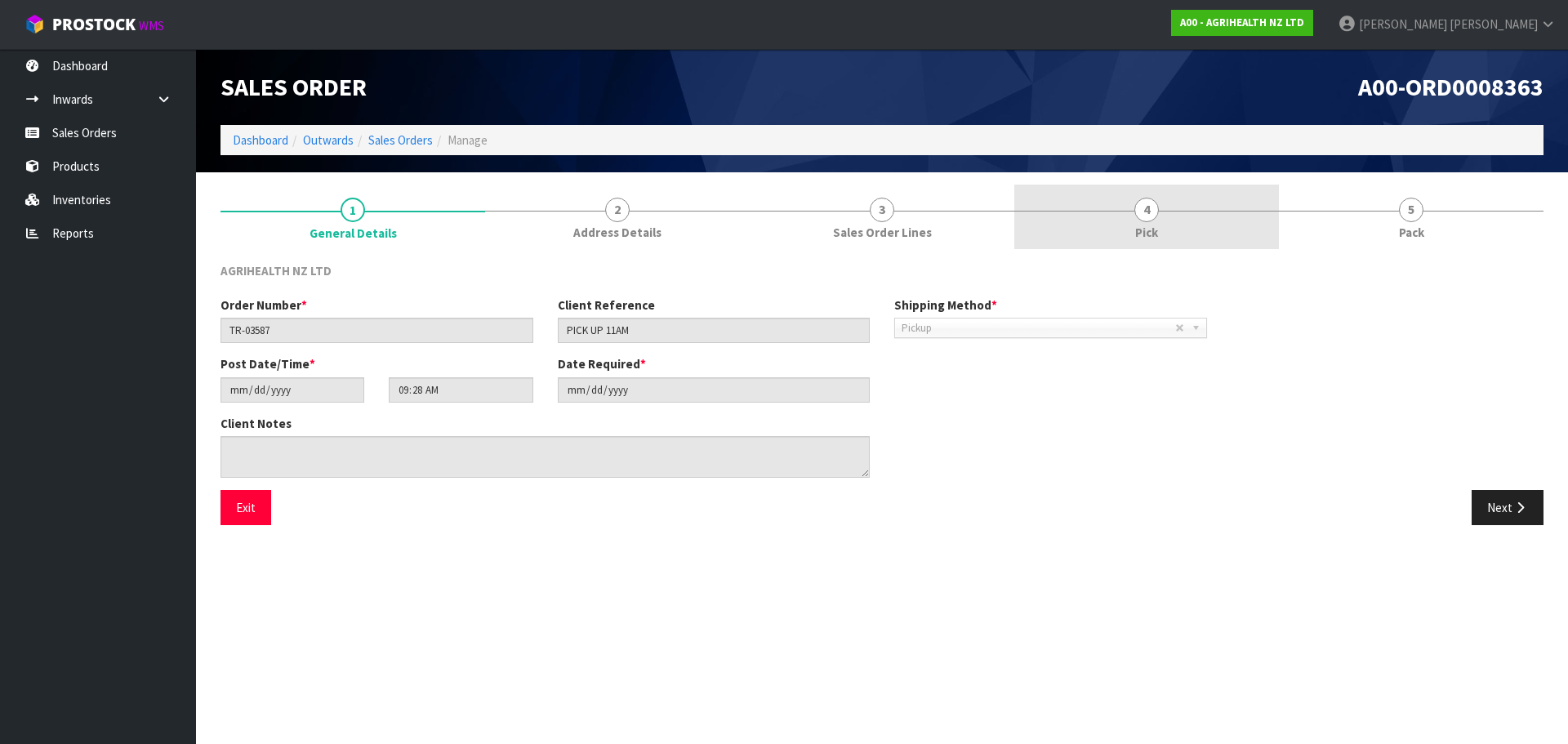
click at [1148, 211] on span "4" at bounding box center [1146, 210] width 24 height 24
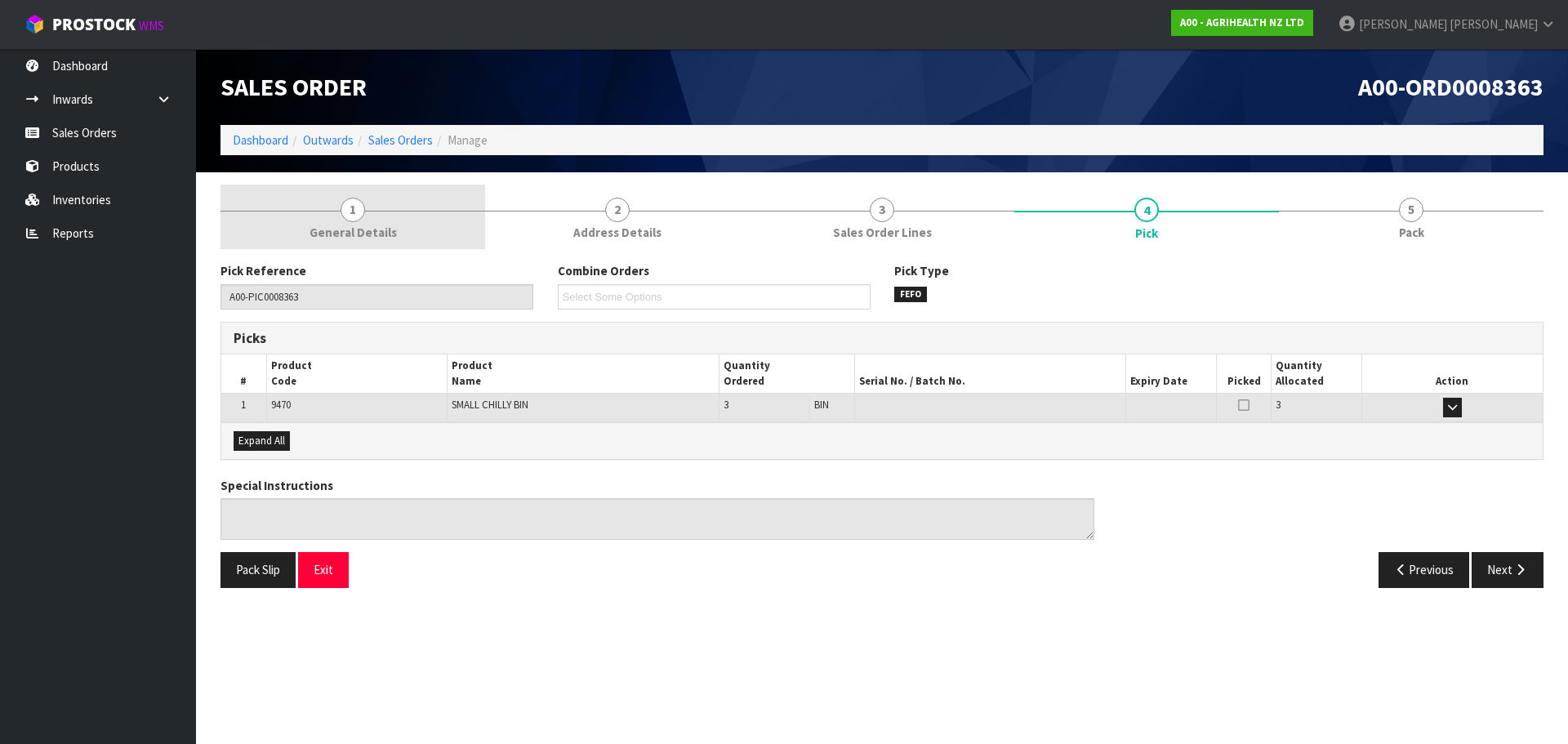
click at [371, 218] on link "1 General Details" at bounding box center [352, 216] width 264 height 64
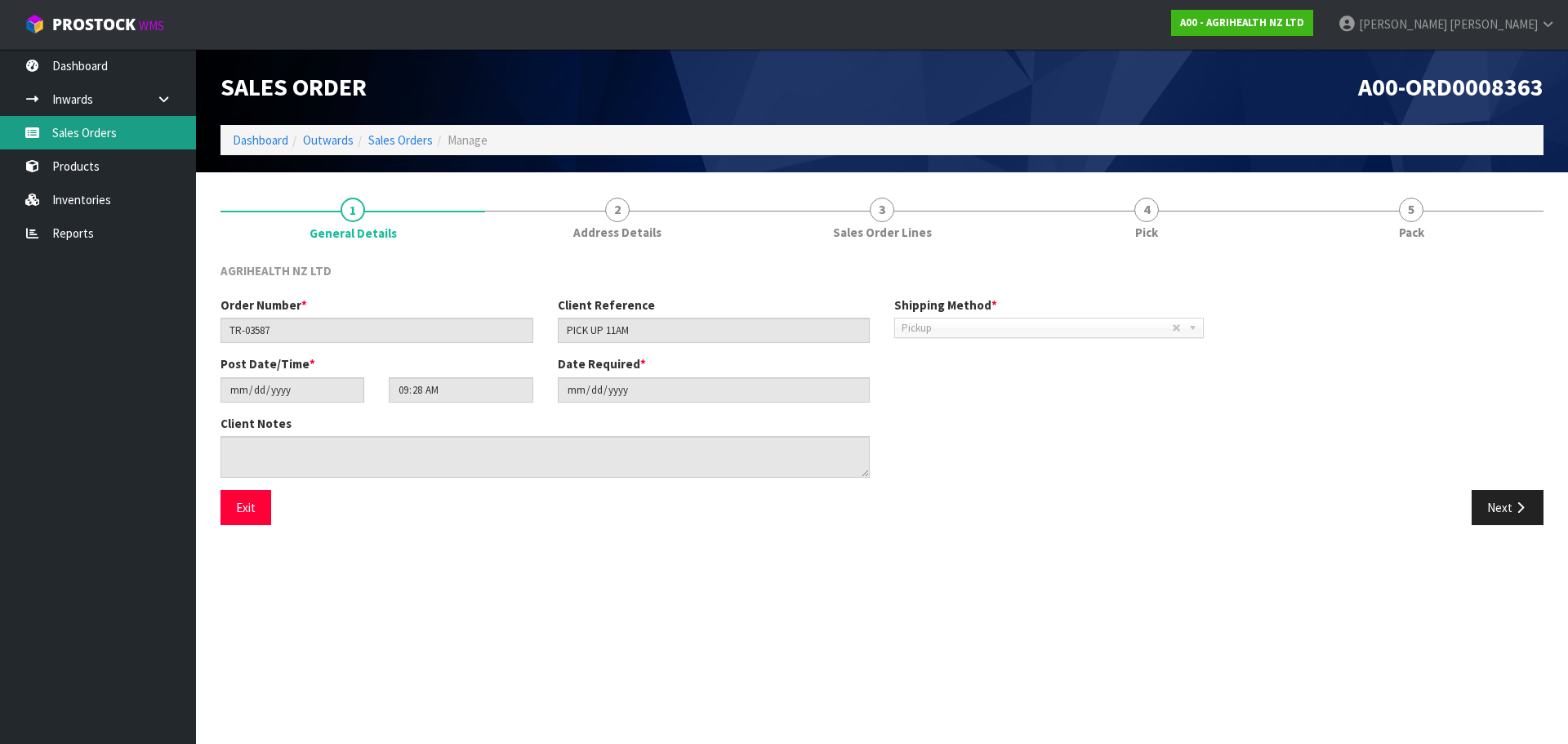
click at [97, 134] on link "Sales Orders" at bounding box center [98, 133] width 196 height 34
